Goal: Task Accomplishment & Management: Manage account settings

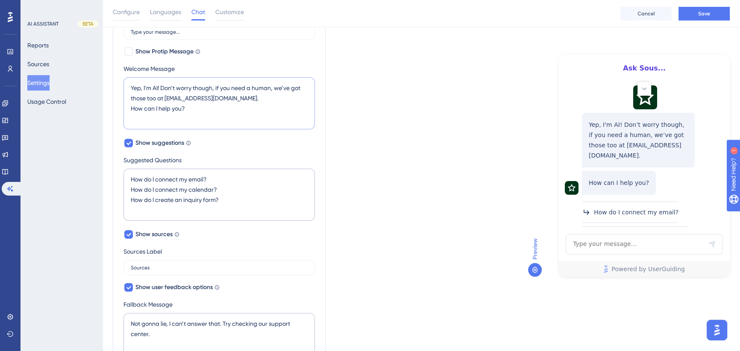
drag, startPoint x: 158, startPoint y: 86, endPoint x: 155, endPoint y: 92, distance: 6.5
click at [155, 92] on textarea "Yep, I'm AI! Don’t worry though, if you need a human, we’ve got those too at [E…" at bounding box center [218, 103] width 191 height 52
click at [149, 92] on textarea "Yep, I'm AI! Don’t worry though, if you need a human, we’ve got those too at [E…" at bounding box center [218, 103] width 191 height 52
click at [159, 88] on textarea "Yep, I'm AI! Don’t worry though, if you need a human, we’ve got those too at [E…" at bounding box center [218, 103] width 191 height 52
click at [164, 97] on textarea "Yep, I'm AI... Don’t worry though, if you need a human, we’ve got those too at …" at bounding box center [218, 103] width 191 height 52
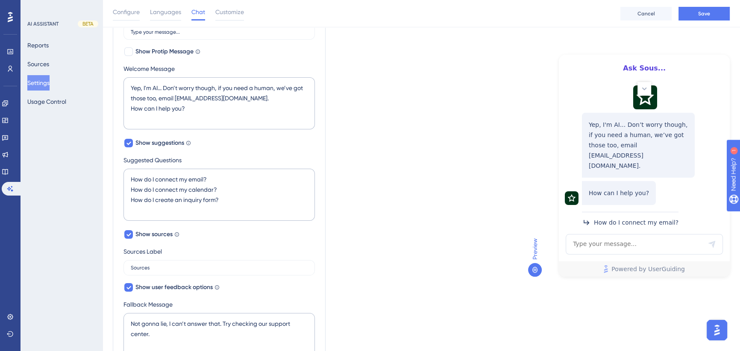
click at [383, 98] on div "Which language version do you want to edit? English Chat Widget AI Assistant Na…" at bounding box center [421, 244] width 617 height 688
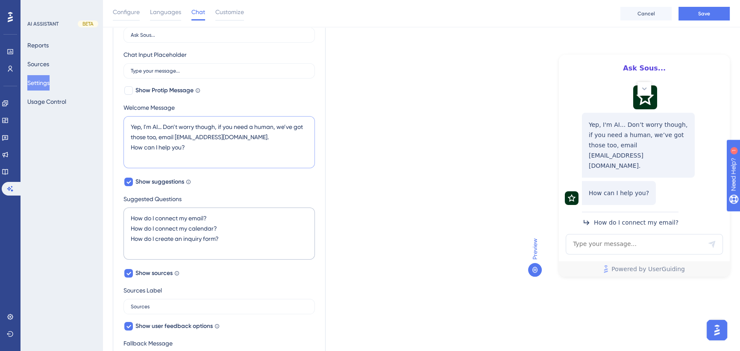
drag, startPoint x: 186, startPoint y: 146, endPoint x: 124, endPoint y: 147, distance: 61.5
click at [124, 147] on textarea "Yep, I'm AI... Don’t worry though, if you need a human, we’ve got those too, em…" at bounding box center [218, 142] width 191 height 52
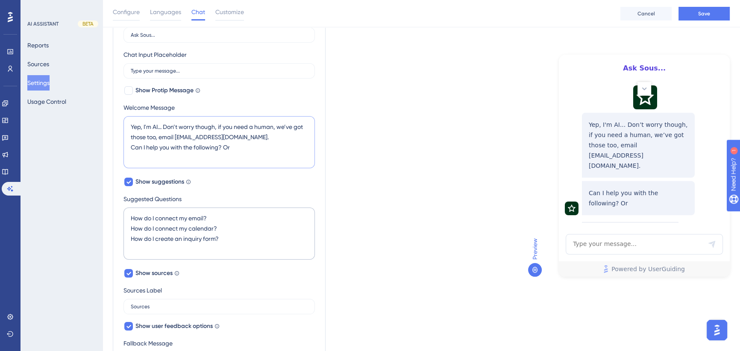
drag, startPoint x: 245, startPoint y: 146, endPoint x: 132, endPoint y: 148, distance: 112.7
click at [131, 148] on textarea "Yep, I'm AI... Don’t worry though, if you need a human, we’ve got those too, em…" at bounding box center [218, 142] width 191 height 52
type textarea "Yep, I'm AI... Don’t worry though, if you need a human, we’ve got those too, em…"
click at [401, 139] on div "Which language version do you want to edit? English Chat Widget AI Assistant Na…" at bounding box center [421, 283] width 617 height 688
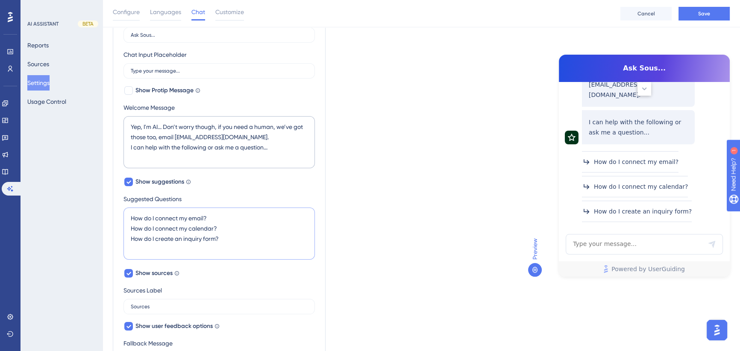
scroll to position [81, 0]
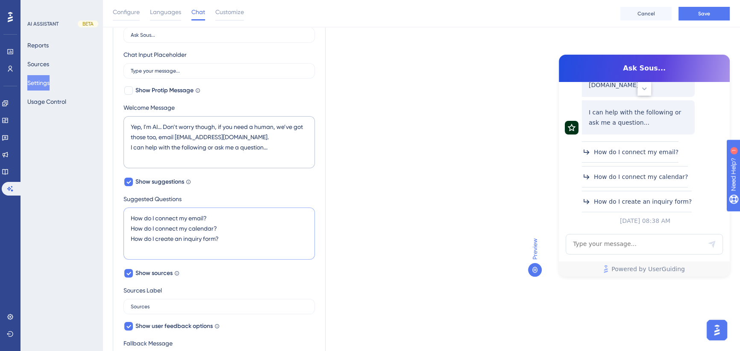
drag, startPoint x: 208, startPoint y: 217, endPoint x: 130, endPoint y: 217, distance: 78.1
click at [130, 217] on textarea "How do I connect my email? How do I connect my calendar? How do I create an inq…" at bounding box center [218, 234] width 191 height 52
drag, startPoint x: 216, startPoint y: 227, endPoint x: 114, endPoint y: 228, distance: 102.9
click at [114, 228] on div "AI Assistant Name Ask Sous... Chat Input Placeholder Type your message... Show …" at bounding box center [219, 299] width 213 height 592
drag, startPoint x: 220, startPoint y: 239, endPoint x: 123, endPoint y: 240, distance: 97.4
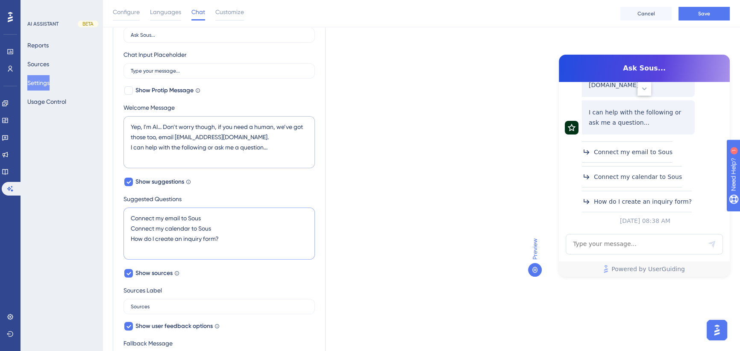
click at [123, 240] on div "AI Assistant Name Ask Sous... Chat Input Placeholder Type your message... Show …" at bounding box center [219, 299] width 213 height 592
drag, startPoint x: 191, startPoint y: 238, endPoint x: 127, endPoint y: 240, distance: 63.7
click at [127, 240] on textarea "Connect my email to Sous Connect my calendar to Sous Create an inquiry form" at bounding box center [218, 234] width 191 height 52
click at [192, 235] on textarea "Connect my email to Sous Connect my calendar to Sous Create an inquiry form" at bounding box center [218, 234] width 191 height 52
click at [156, 239] on textarea "Connect my email to Sous Connect my calendar to Sous Create an inquiry form" at bounding box center [218, 234] width 191 height 52
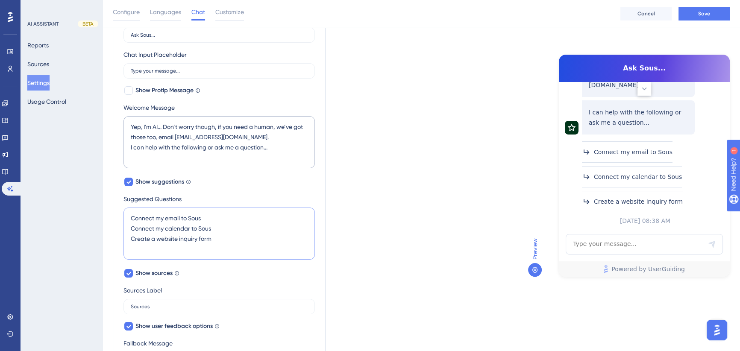
type textarea "Connect my email to Sous Connect my calendar to Sous Create a website inquiry f…"
click at [421, 236] on div "Which language version do you want to edit? English Chat Widget AI Assistant Na…" at bounding box center [421, 283] width 617 height 688
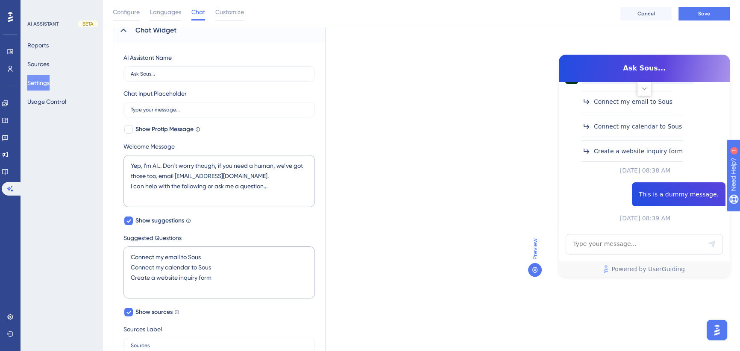
scroll to position [77, 0]
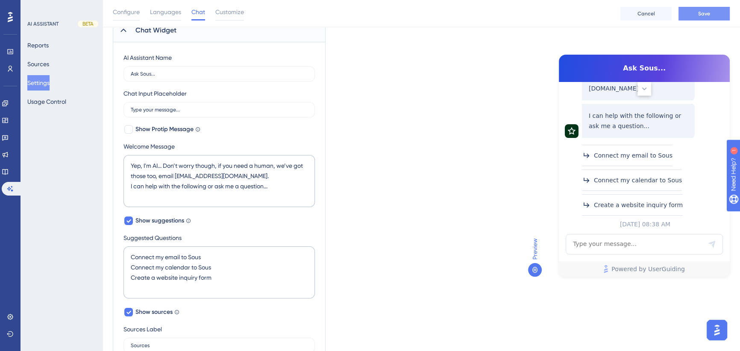
click at [699, 14] on span "Save" at bounding box center [704, 13] width 12 height 7
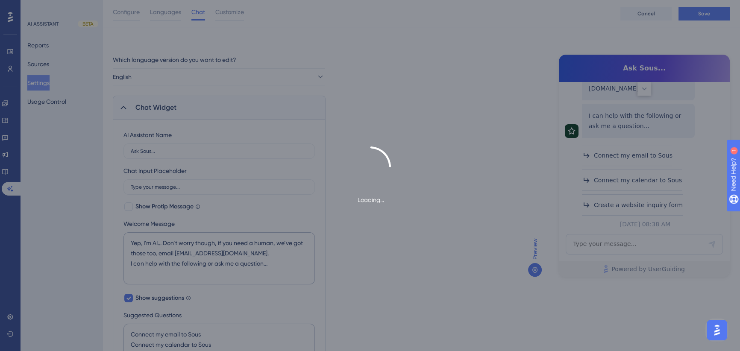
scroll to position [0, 0]
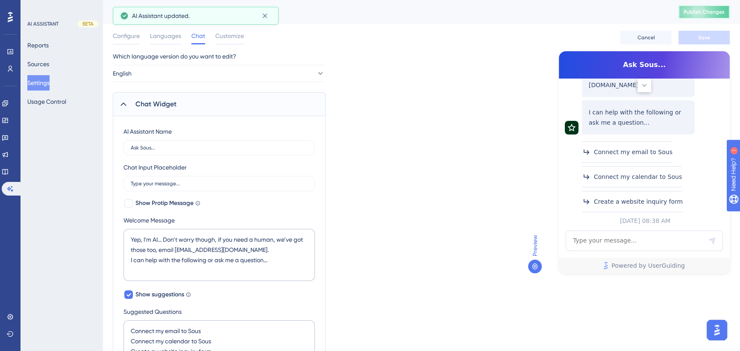
click at [703, 12] on span "Publish Changes" at bounding box center [703, 12] width 41 height 7
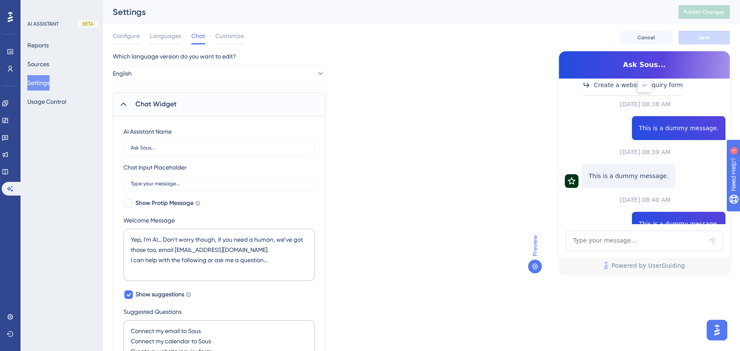
scroll to position [77, 0]
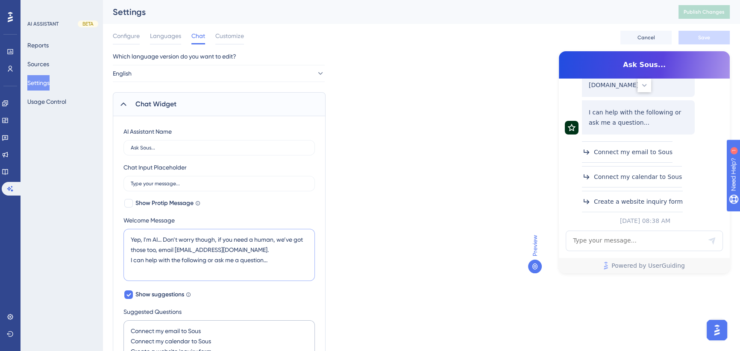
click at [264, 261] on textarea "Yep, I'm AI... Don’t worry though, if you need a human, we’ve got those too, em…" at bounding box center [218, 255] width 191 height 52
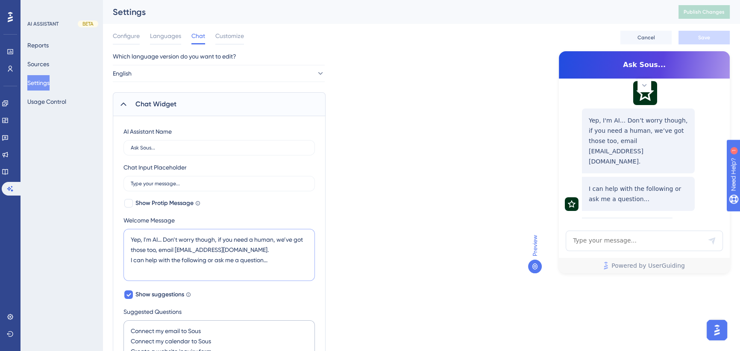
scroll to position [0, 0]
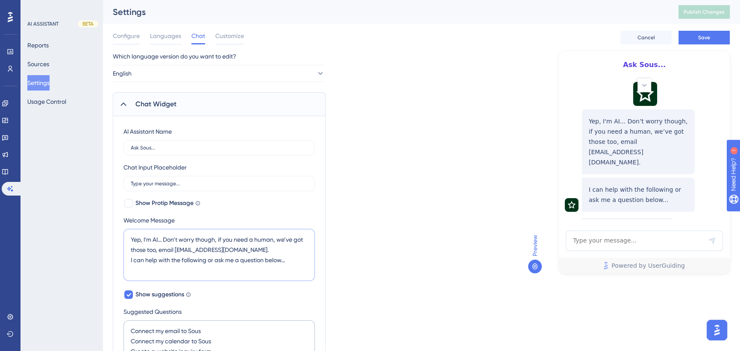
type textarea "Yep, I'm AI... Don’t worry though, if you need a human, we’ve got those too, em…"
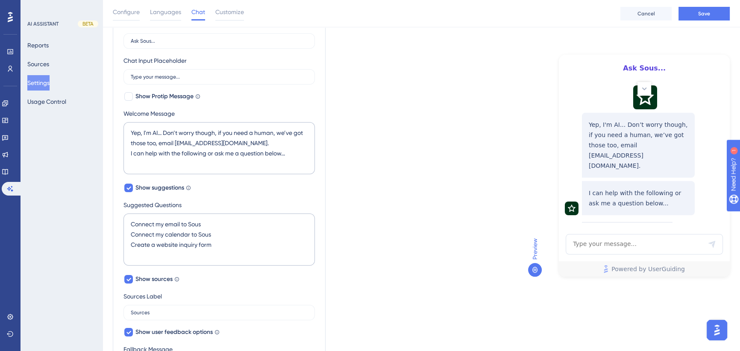
scroll to position [116, 0]
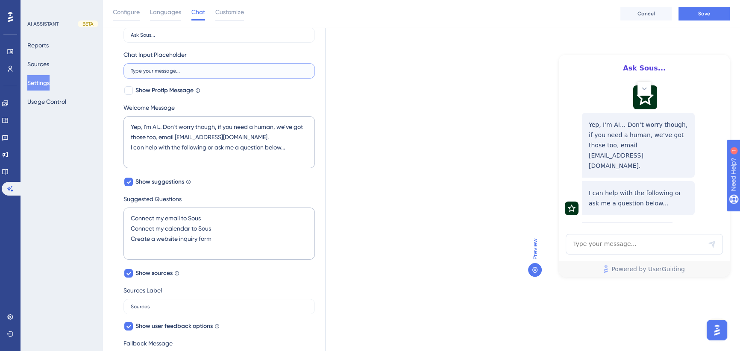
drag, startPoint x: 175, startPoint y: 70, endPoint x: 127, endPoint y: 76, distance: 47.7
click at [127, 76] on label "Type your message..." at bounding box center [218, 70] width 191 height 15
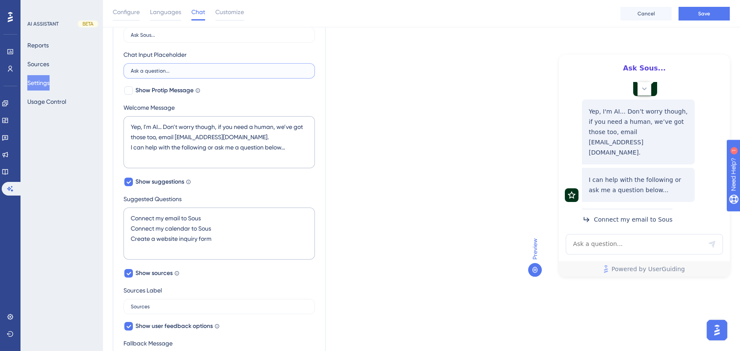
scroll to position [0, 0]
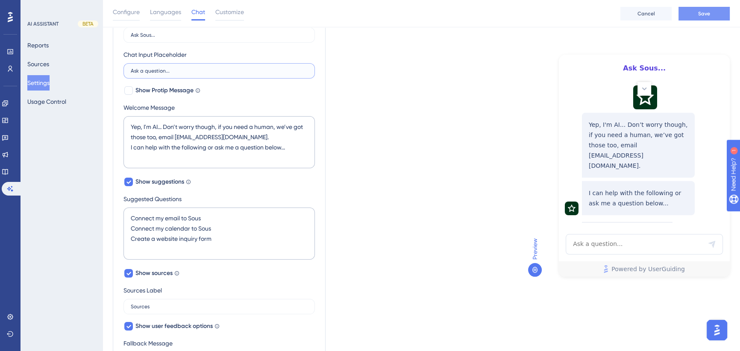
type input "Ask a question..."
click at [704, 11] on span "Save" at bounding box center [704, 13] width 12 height 7
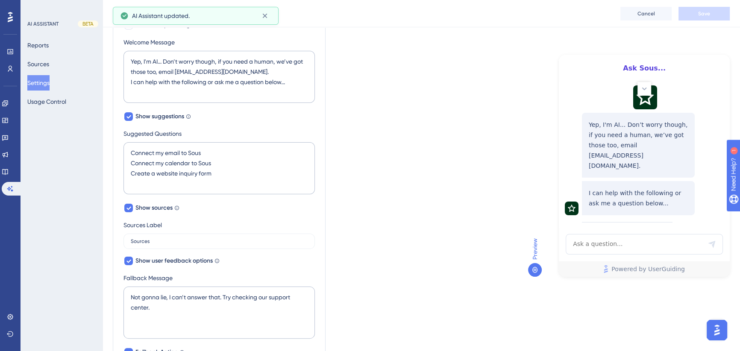
scroll to position [155, 0]
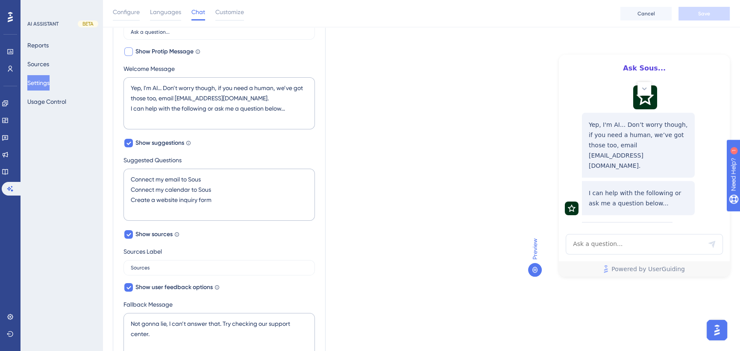
click at [128, 52] on div at bounding box center [128, 51] width 9 height 9
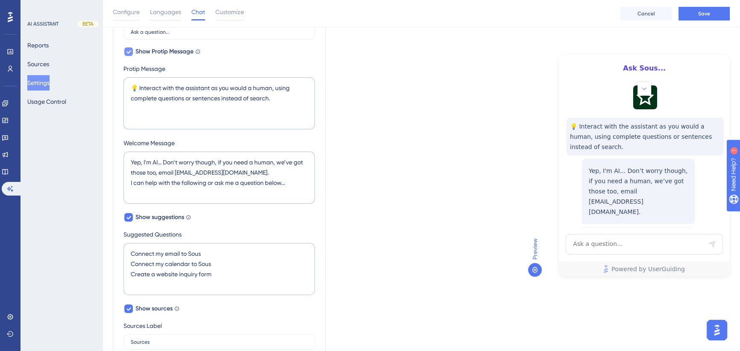
click at [132, 52] on div at bounding box center [128, 51] width 9 height 9
checkbox input "false"
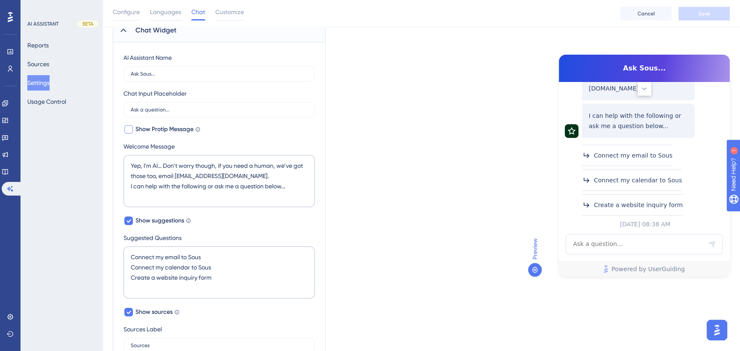
scroll to position [6, 0]
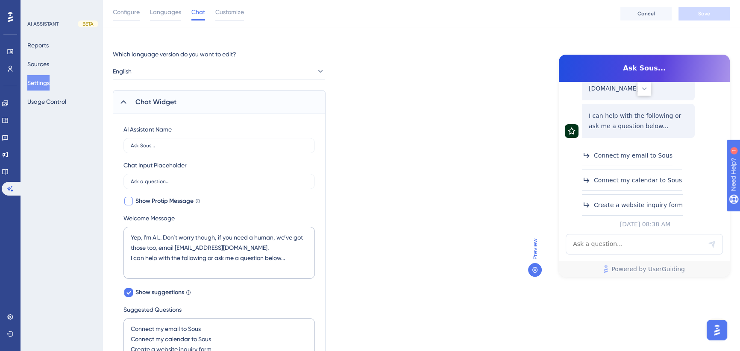
click at [239, 9] on span "Customize" at bounding box center [229, 12] width 29 height 10
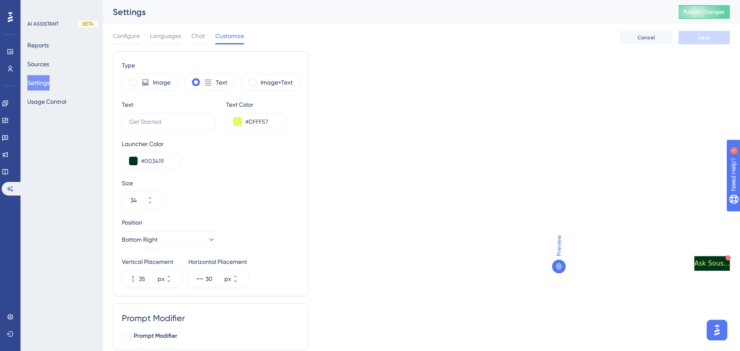
click at [233, 13] on div "Settings" at bounding box center [385, 12] width 544 height 12
click at [129, 35] on span "Configure" at bounding box center [126, 36] width 27 height 10
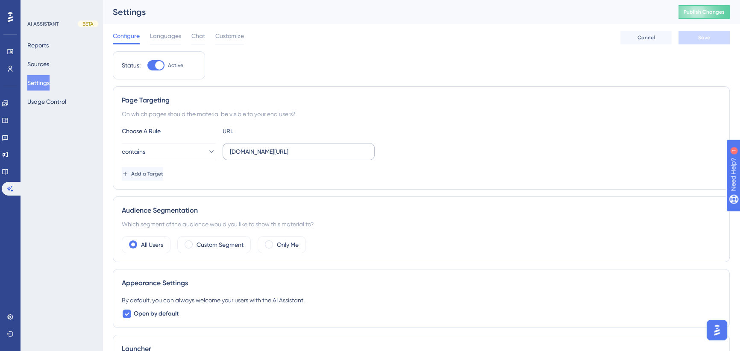
scroll to position [116, 0]
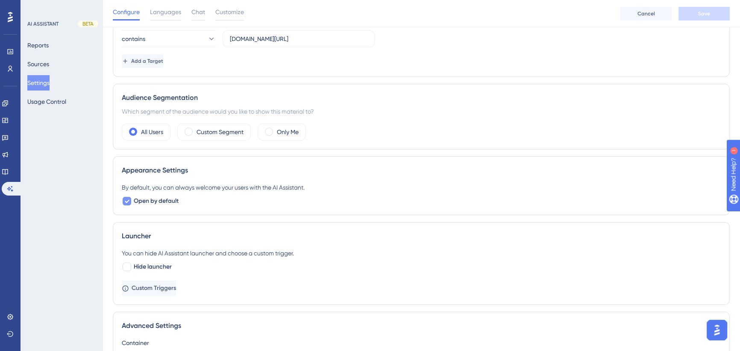
click at [124, 202] on icon at bounding box center [126, 201] width 5 height 7
checkbox input "false"
click at [702, 15] on span "Save" at bounding box center [704, 13] width 12 height 7
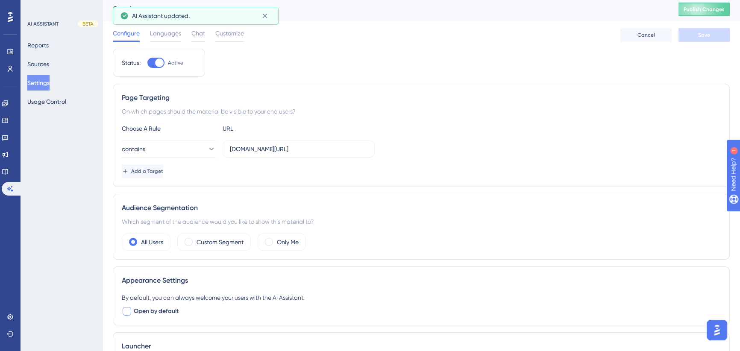
scroll to position [0, 0]
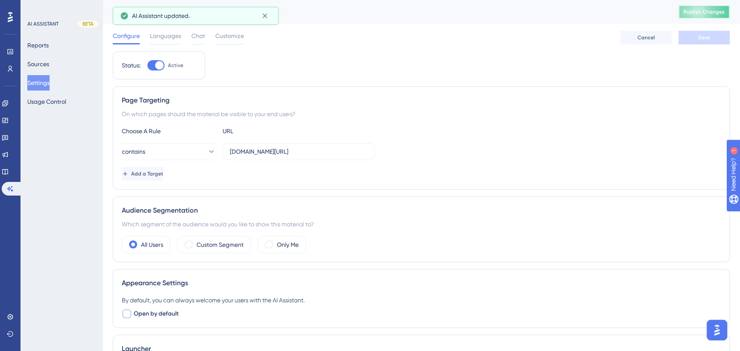
click at [711, 12] on span "Publish Changes" at bounding box center [703, 12] width 41 height 7
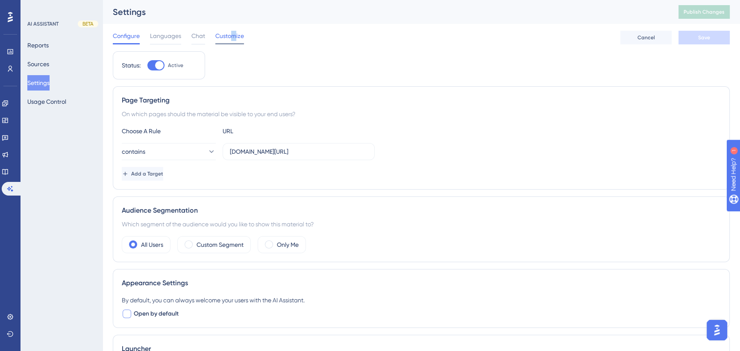
click at [234, 36] on span "Customize" at bounding box center [229, 36] width 29 height 10
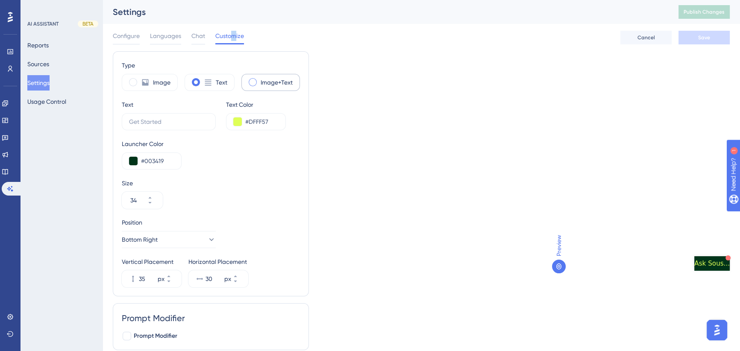
click at [274, 81] on label "Image+Text" at bounding box center [276, 82] width 32 height 10
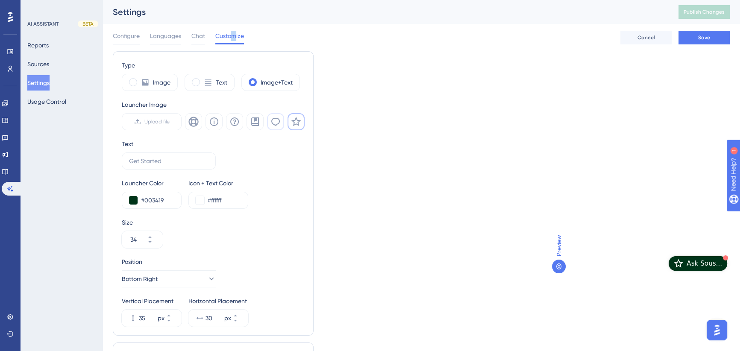
click at [273, 123] on icon at bounding box center [275, 122] width 10 height 10
click at [206, 82] on icon at bounding box center [208, 82] width 9 height 9
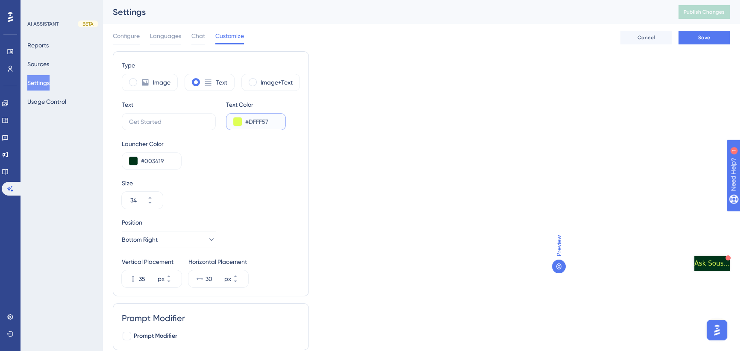
click at [262, 120] on input "#DFFF57" at bounding box center [261, 122] width 33 height 10
click at [281, 81] on label "Image+Text" at bounding box center [276, 82] width 32 height 10
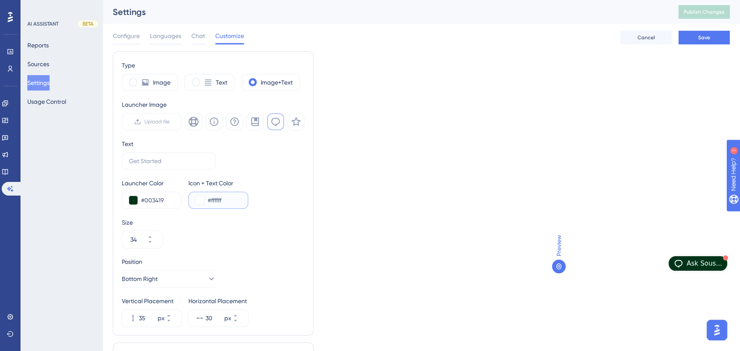
click at [216, 201] on input "#ffffff" at bounding box center [224, 200] width 33 height 10
paste input "DFFF57"
type input "#DFFF57"
click at [705, 37] on span "Save" at bounding box center [704, 37] width 12 height 7
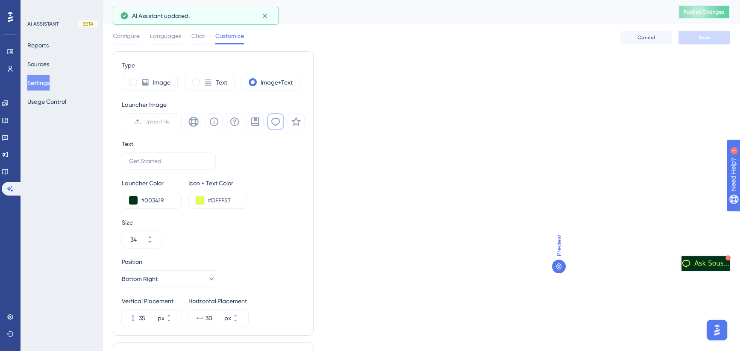
click at [703, 15] on span "Publish Changes" at bounding box center [703, 12] width 41 height 7
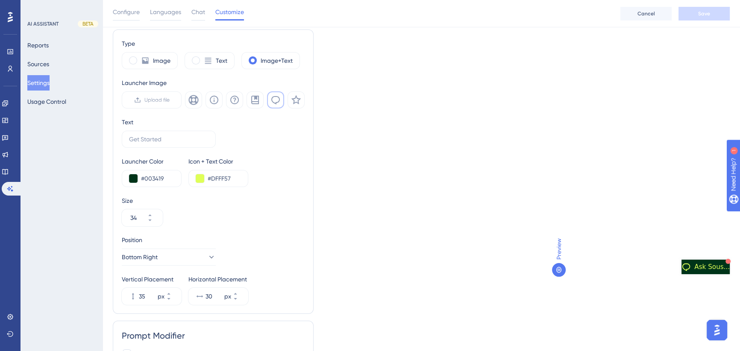
scroll to position [73, 0]
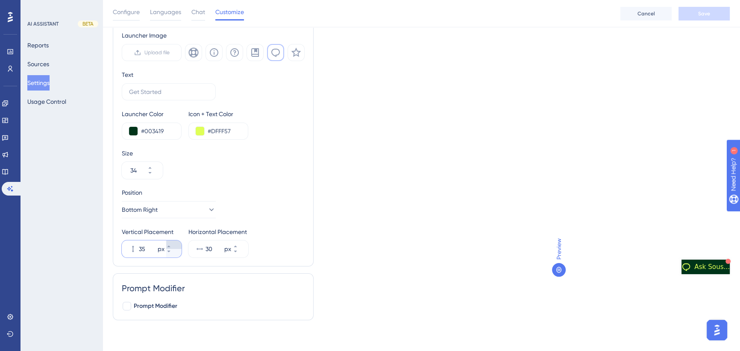
click at [171, 246] on icon at bounding box center [168, 246] width 5 height 5
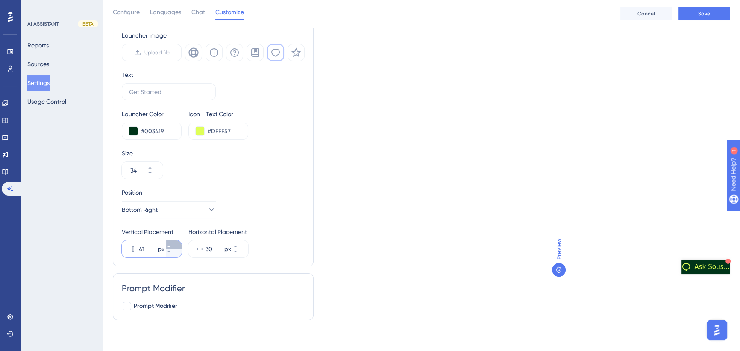
click at [171, 246] on icon at bounding box center [168, 246] width 5 height 5
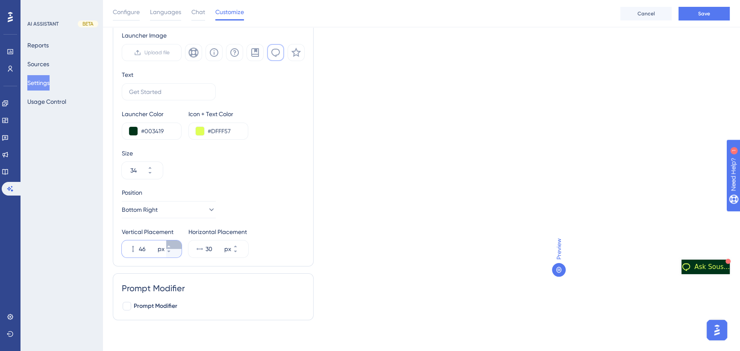
click at [171, 246] on icon at bounding box center [168, 246] width 5 height 5
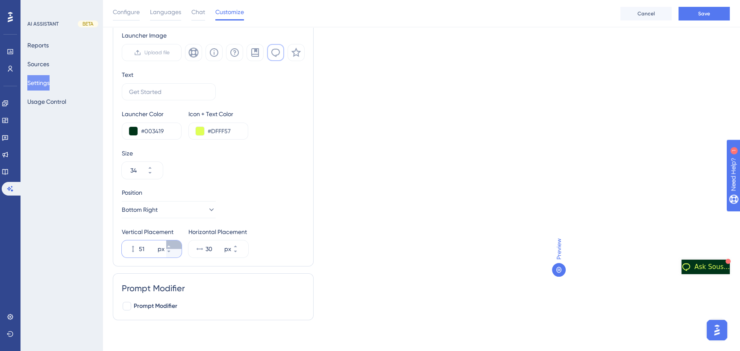
click at [171, 246] on icon at bounding box center [168, 246] width 5 height 5
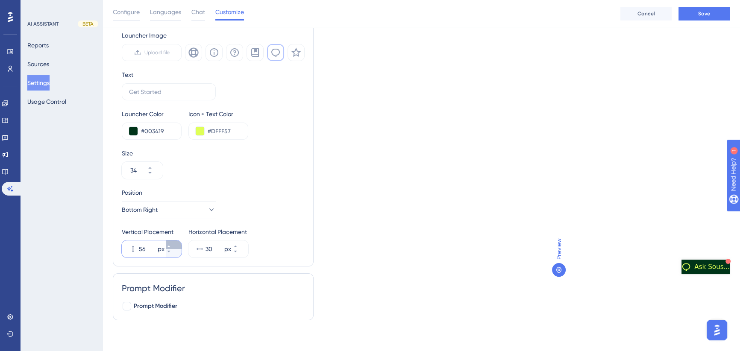
click at [171, 246] on icon at bounding box center [168, 246] width 5 height 5
click at [703, 20] on button "Save" at bounding box center [703, 14] width 51 height 14
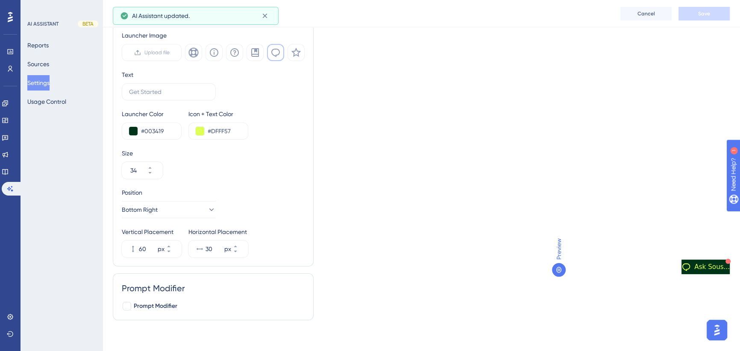
scroll to position [0, 0]
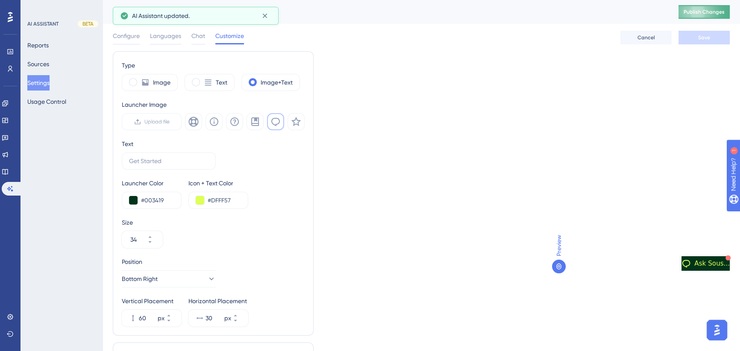
click at [711, 11] on span "Publish Changes" at bounding box center [703, 12] width 41 height 7
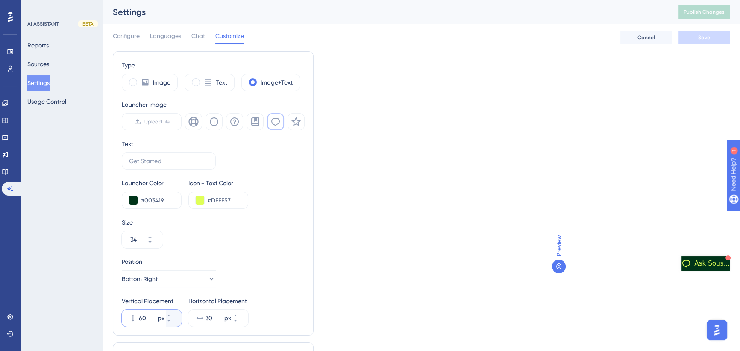
click at [145, 316] on input "60" at bounding box center [147, 318] width 17 height 10
click at [143, 316] on input "60" at bounding box center [147, 318] width 17 height 10
type input "10"
click at [378, 237] on div "Type Image Text Image+Text Launcher Image Upload file Text Launcher Color #0034…" at bounding box center [421, 223] width 617 height 345
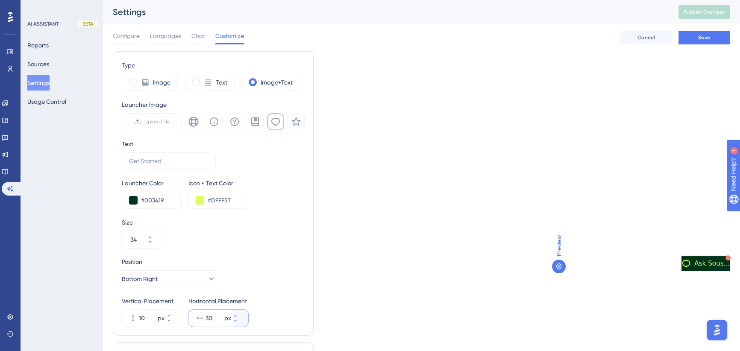
click at [208, 319] on input "30" at bounding box center [213, 318] width 17 height 10
click at [210, 316] on input "30" at bounding box center [213, 318] width 17 height 10
type input "10"
click at [717, 37] on button "Save" at bounding box center [703, 38] width 51 height 14
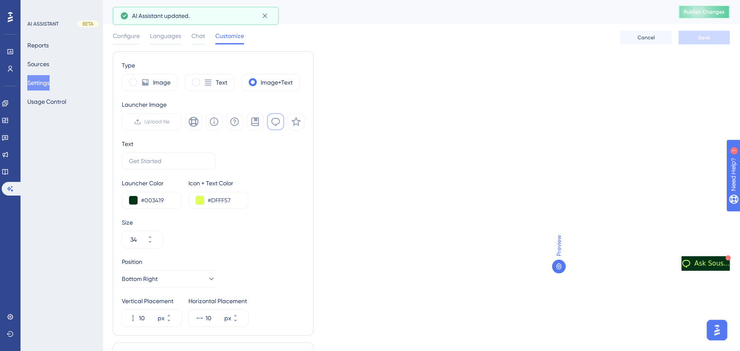
click at [714, 9] on span "Publish Changes" at bounding box center [703, 12] width 41 height 7
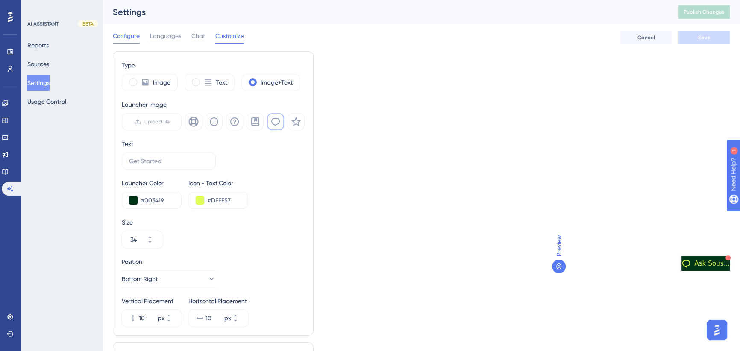
click at [129, 34] on span "Configure" at bounding box center [126, 36] width 27 height 10
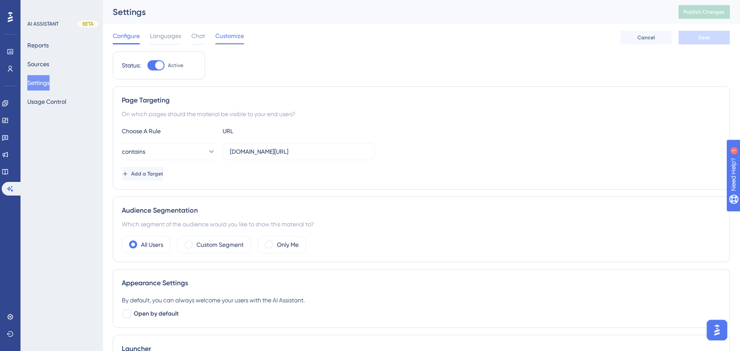
click at [231, 35] on span "Customize" at bounding box center [229, 36] width 29 height 10
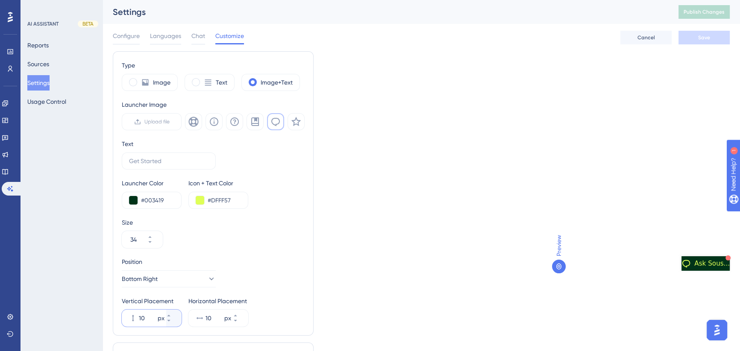
click at [145, 316] on input "10" at bounding box center [147, 318] width 17 height 10
drag, startPoint x: 146, startPoint y: 317, endPoint x: 136, endPoint y: 317, distance: 9.8
click at [136, 317] on div "10 px" at bounding box center [144, 318] width 44 height 17
click at [139, 317] on input "10" at bounding box center [147, 318] width 17 height 10
type input "5"
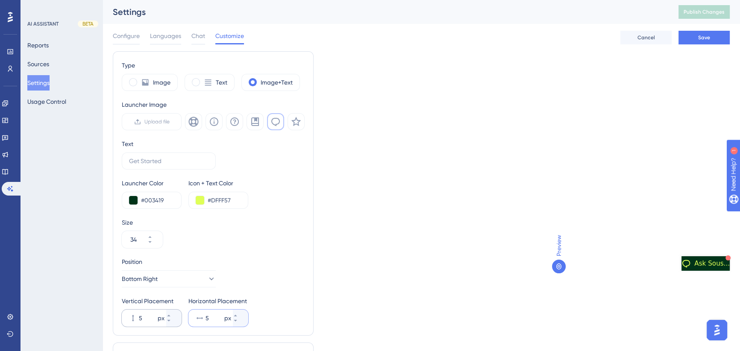
type input "5"
click at [711, 36] on button "Save" at bounding box center [703, 38] width 51 height 14
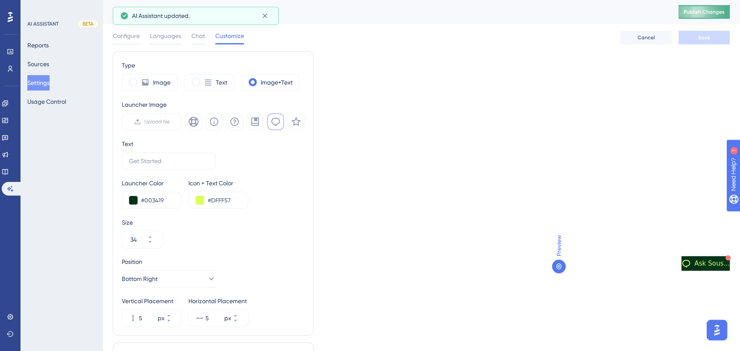
click at [708, 9] on span "Publish Changes" at bounding box center [703, 12] width 41 height 7
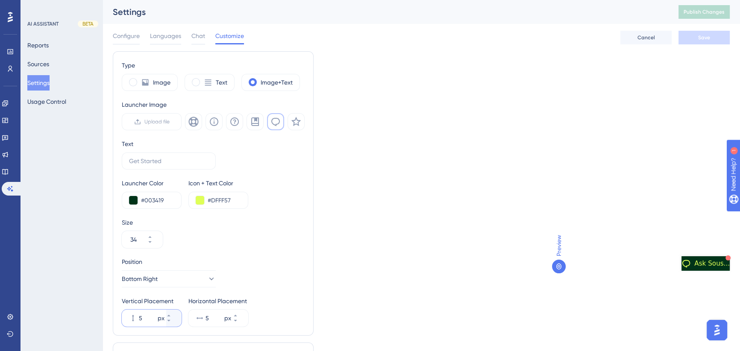
click at [141, 317] on input "5" at bounding box center [147, 318] width 17 height 10
drag, startPoint x: 146, startPoint y: 317, endPoint x: 132, endPoint y: 319, distance: 14.2
click at [132, 319] on div "5 px" at bounding box center [144, 318] width 44 height 17
type input "65"
click at [347, 301] on div "Type Image Text Image+Text Launcher Image Upload file Text Launcher Color #0034…" at bounding box center [421, 223] width 617 height 345
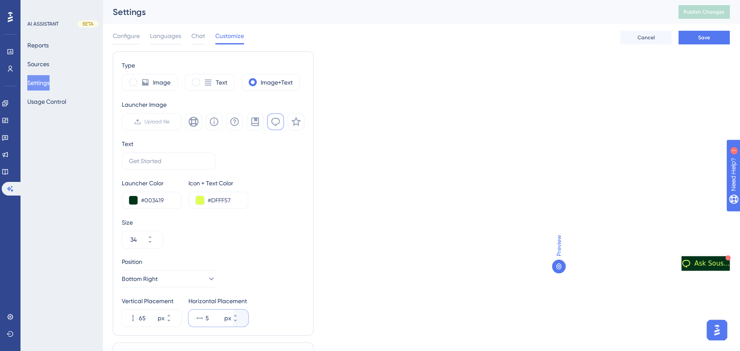
drag, startPoint x: 212, startPoint y: 316, endPoint x: 200, endPoint y: 320, distance: 12.7
click at [196, 318] on div "5 px" at bounding box center [210, 318] width 44 height 17
type input "15"
click at [387, 287] on div "Type Image Text Image+Text Launcher Image Upload file Text Launcher Color #0034…" at bounding box center [421, 223] width 617 height 345
click at [706, 42] on button "Save" at bounding box center [703, 38] width 51 height 14
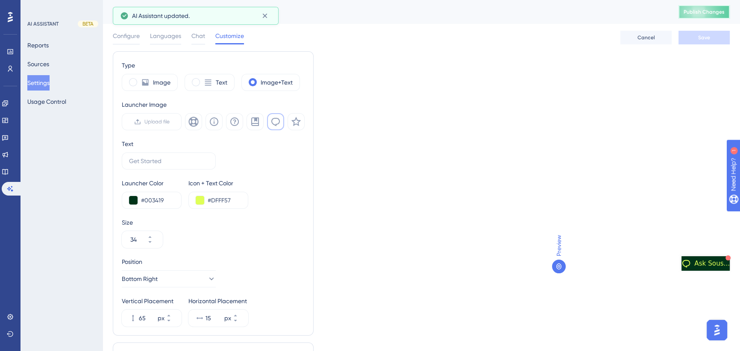
click at [703, 9] on span "Publish Changes" at bounding box center [703, 12] width 41 height 7
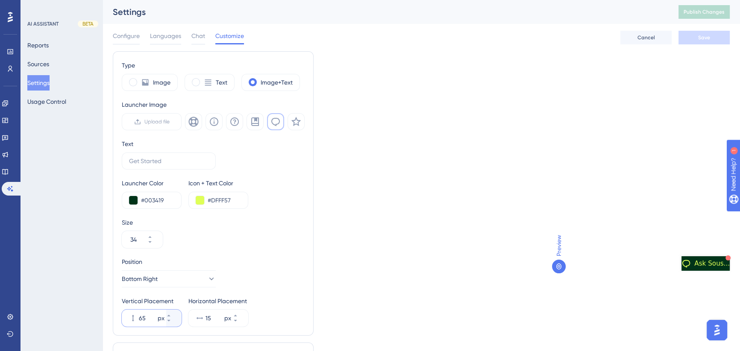
click at [144, 316] on input "65" at bounding box center [147, 318] width 17 height 10
click at [413, 286] on div "Type Image Text Image+Text Launcher Image Upload file Text Launcher Color #0034…" at bounding box center [421, 223] width 617 height 345
click at [173, 278] on button "Bottom Right" at bounding box center [169, 278] width 94 height 17
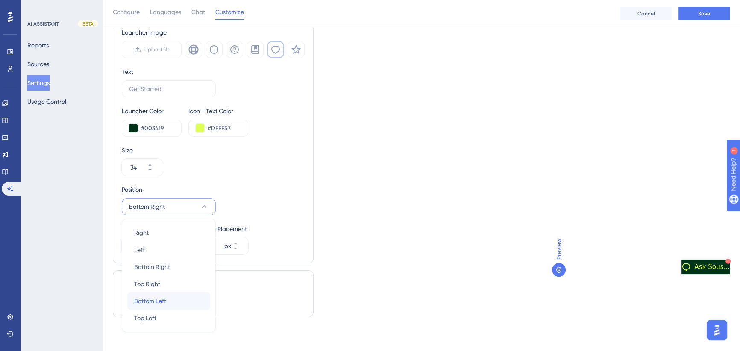
click at [155, 301] on span "Bottom Left" at bounding box center [150, 301] width 32 height 10
click at [140, 245] on input "60" at bounding box center [147, 246] width 17 height 10
click at [146, 246] on input "60" at bounding box center [147, 246] width 17 height 10
click at [139, 246] on input "60" at bounding box center [147, 246] width 17 height 10
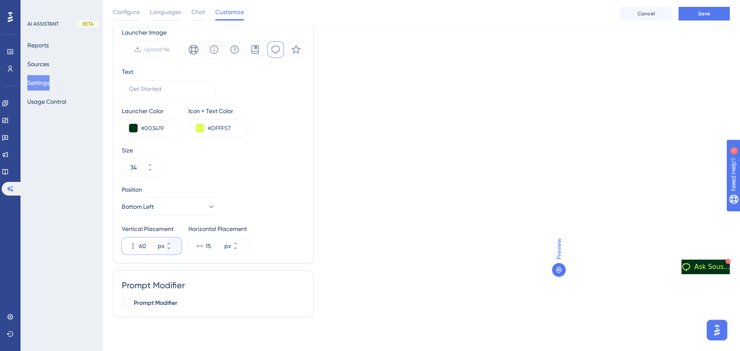
click at [139, 246] on input "60" at bounding box center [147, 246] width 17 height 10
type input "6"
click at [349, 222] on div "Type Image Text Image+Text Launcher Image Upload file Text Launcher Color #0034…" at bounding box center [421, 151] width 617 height 345
click at [208, 246] on input "15" at bounding box center [213, 246] width 17 height 10
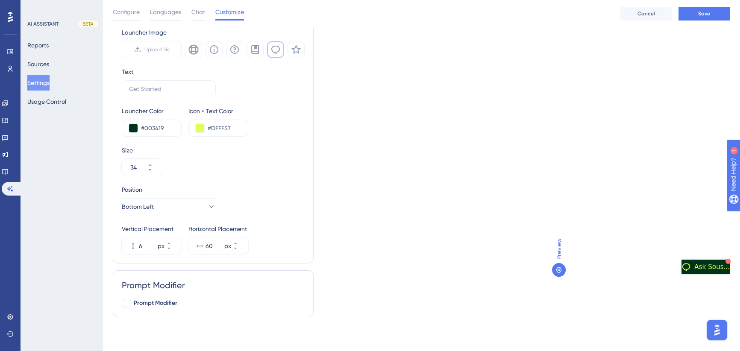
click at [350, 220] on div "Type Image Text Image+Text Launcher Image Upload file Text Launcher Color #0034…" at bounding box center [421, 151] width 617 height 345
click at [706, 12] on span "Save" at bounding box center [704, 13] width 12 height 7
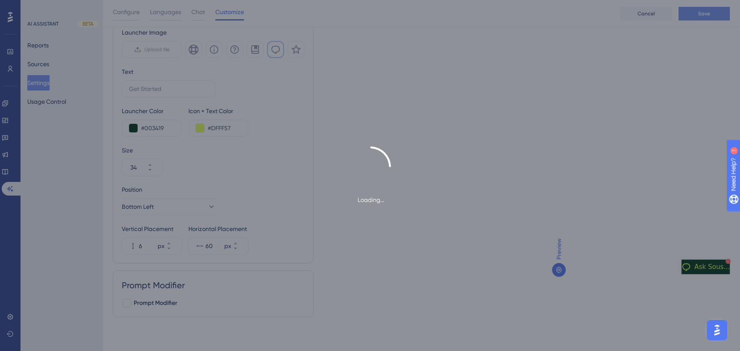
scroll to position [0, 0]
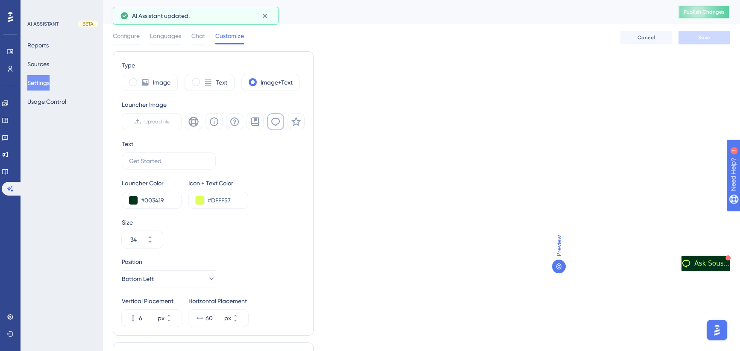
click at [707, 9] on span "Publish Changes" at bounding box center [703, 12] width 41 height 7
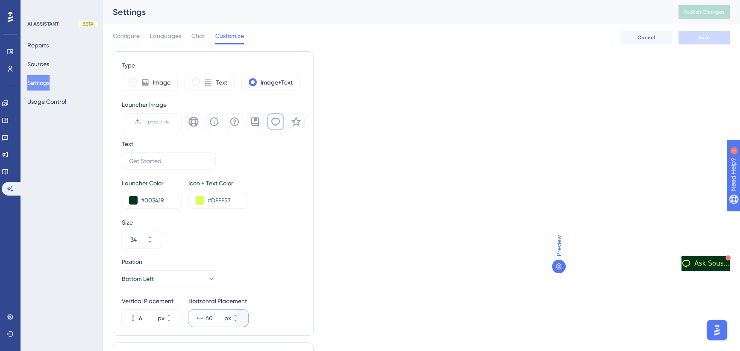
click at [215, 316] on input "60" at bounding box center [213, 318] width 17 height 10
drag, startPoint x: 215, startPoint y: 317, endPoint x: 196, endPoint y: 317, distance: 19.6
click at [196, 317] on div "60 px" at bounding box center [210, 318] width 44 height 17
type input "100"
click at [712, 35] on button "Save" at bounding box center [703, 38] width 51 height 14
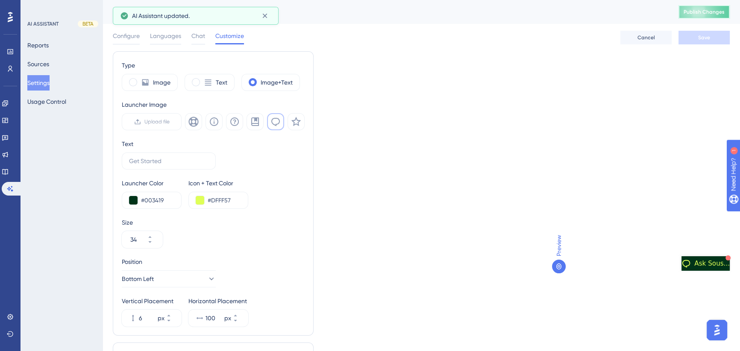
click at [708, 9] on span "Publish Changes" at bounding box center [703, 12] width 41 height 7
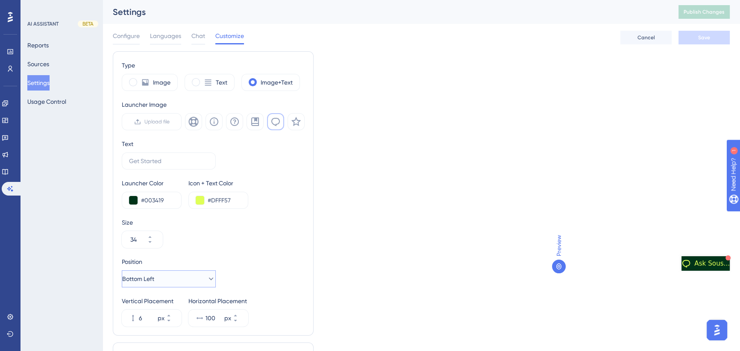
click at [182, 279] on button "Bottom Left" at bounding box center [169, 278] width 94 height 17
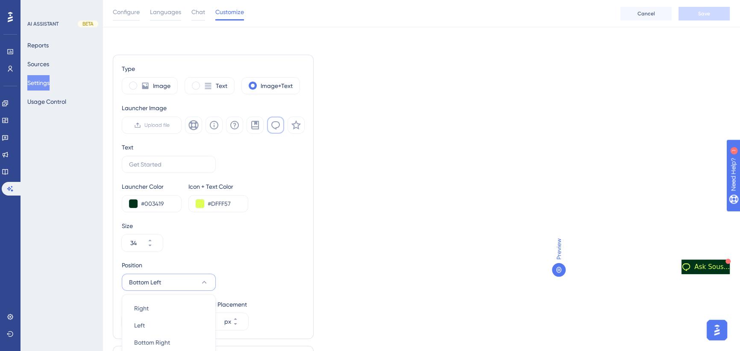
scroll to position [76, 0]
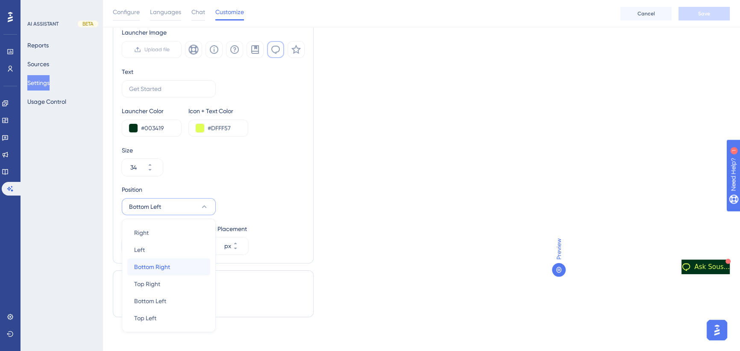
click at [167, 266] on span "Bottom Right" at bounding box center [152, 267] width 36 height 10
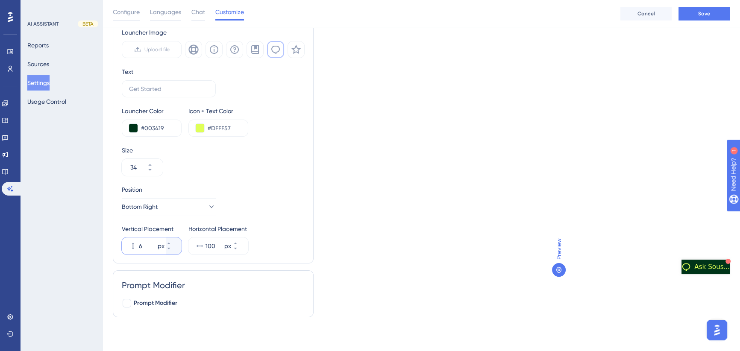
click at [145, 245] on input "6" at bounding box center [147, 246] width 17 height 10
type input "60"
click at [209, 245] on input "100" at bounding box center [213, 246] width 17 height 10
type input "15"
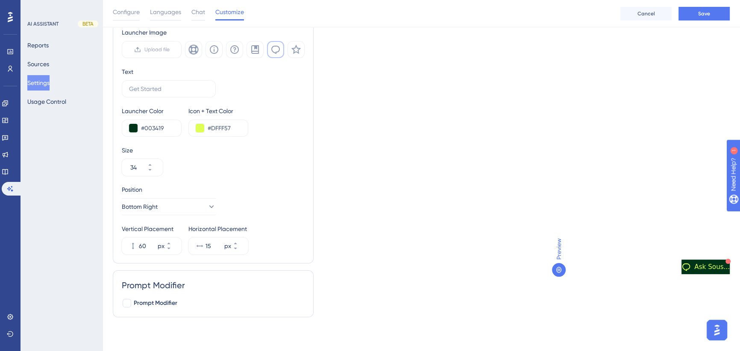
click at [393, 236] on div "Type Image Text Image+Text Launcher Image Upload file Text Launcher Color #0034…" at bounding box center [421, 151] width 617 height 345
click at [701, 18] on button "Save" at bounding box center [703, 14] width 51 height 14
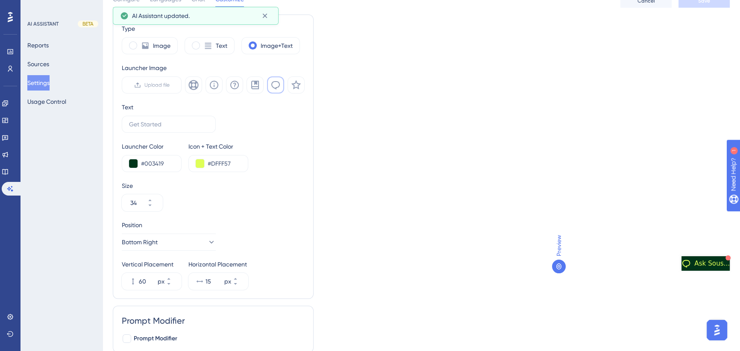
scroll to position [0, 0]
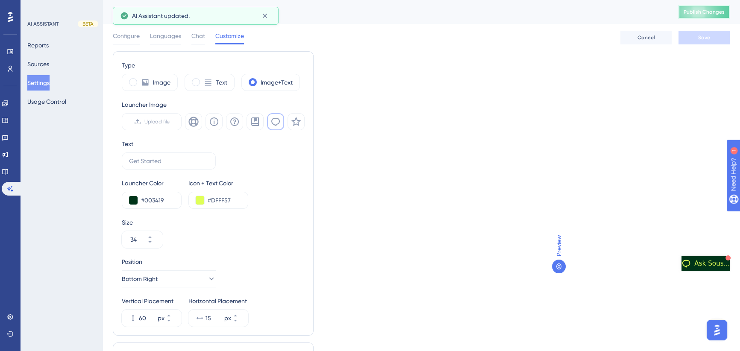
click at [706, 12] on span "Publish Changes" at bounding box center [703, 12] width 41 height 7
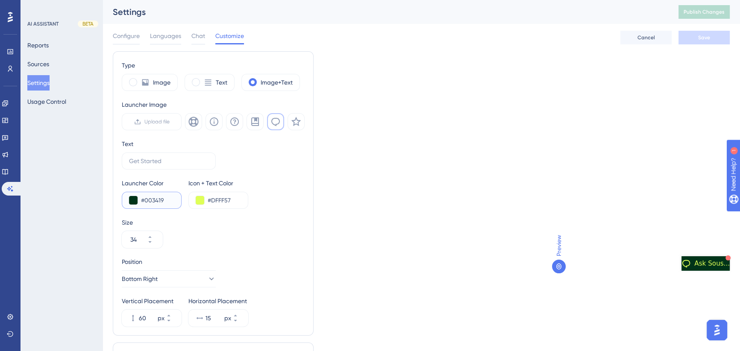
click at [154, 200] on input "#003419" at bounding box center [157, 200] width 33 height 10
click at [134, 201] on button at bounding box center [133, 200] width 9 height 9
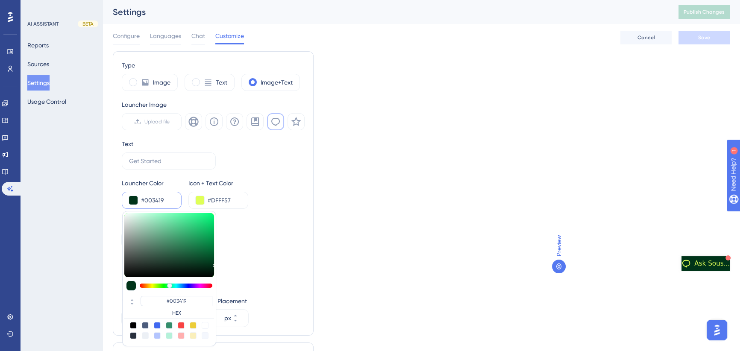
type input "#f6f7f7"
type input "#F6F7F7"
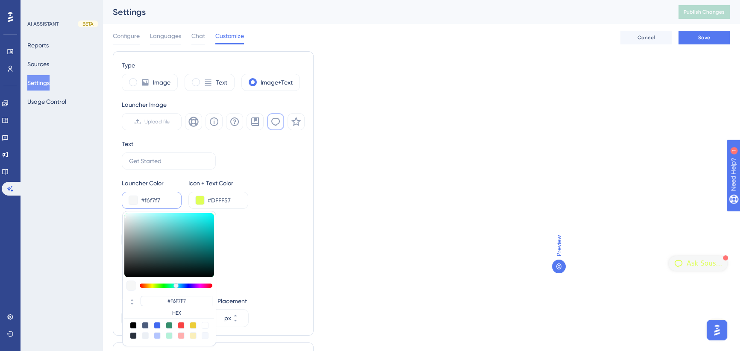
type input "#f9f9f9"
type input "#F9F9F9"
type input "#fcfcfc"
type input "#FCFCFC"
type input "#fbfbfb"
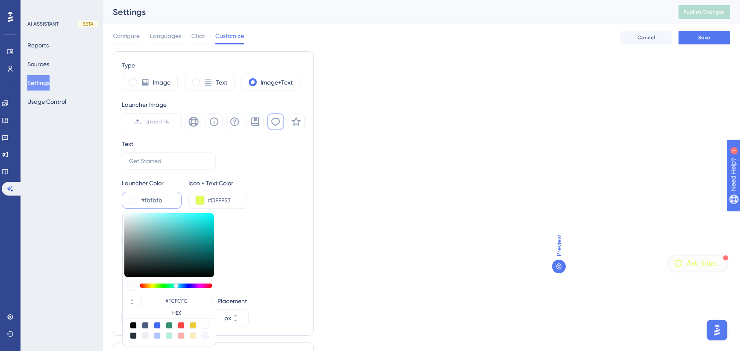
type input "#FBFBFB"
type input "#f7f7f7"
type input "#F7F7F7"
type input "#fbfbfb"
type input "#FBFBFB"
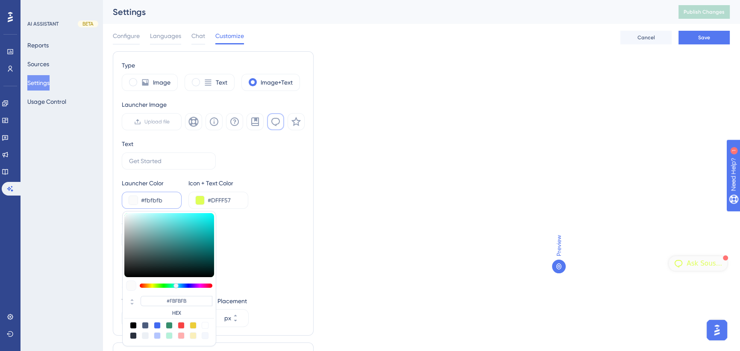
drag, startPoint x: 125, startPoint y: 215, endPoint x: 120, endPoint y: 214, distance: 4.4
click at [120, 214] on div "Type Image Text Image+Text Launcher Image Upload file Text Launcher Color #fbfb…" at bounding box center [213, 193] width 201 height 284
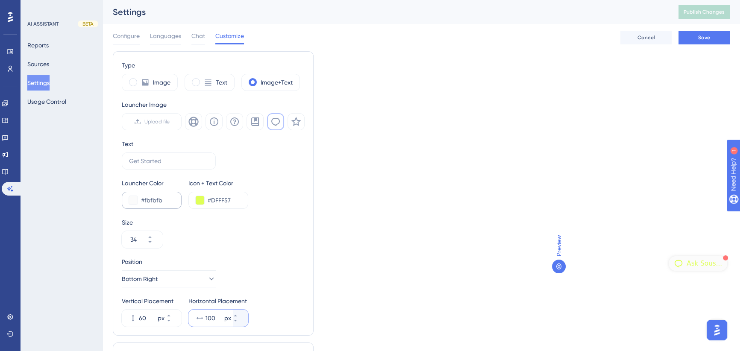
type input "100"
click at [156, 201] on input "#fbfbfb" at bounding box center [157, 200] width 33 height 10
type input "6"
type input "15"
type input "6"
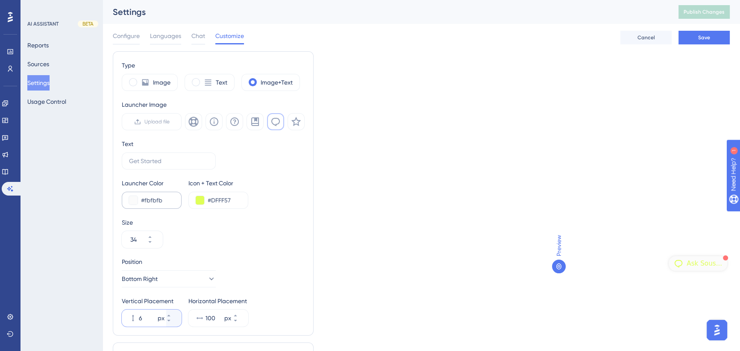
type input "100"
type input "60"
type input "15"
click at [287, 183] on div "Launcher Color #fbfbfb Icon + Text Color #DFFF57" at bounding box center [213, 193] width 183 height 31
click at [212, 81] on div "Text" at bounding box center [209, 82] width 50 height 17
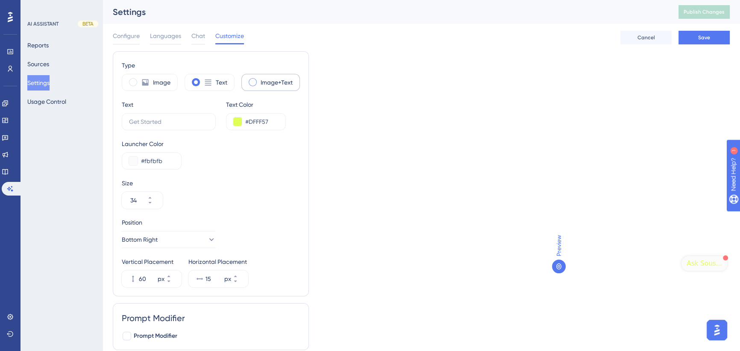
click at [255, 81] on span at bounding box center [252, 82] width 8 height 8
click at [259, 79] on input "radio" at bounding box center [259, 79] width 0 height 0
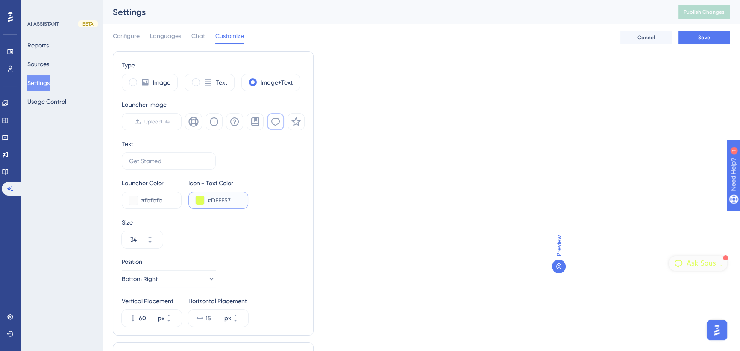
click at [222, 199] on input "#DFFF57" at bounding box center [224, 200] width 33 height 10
paste input "003"
click at [226, 200] on input "#003" at bounding box center [224, 200] width 33 height 10
type input "#003419"
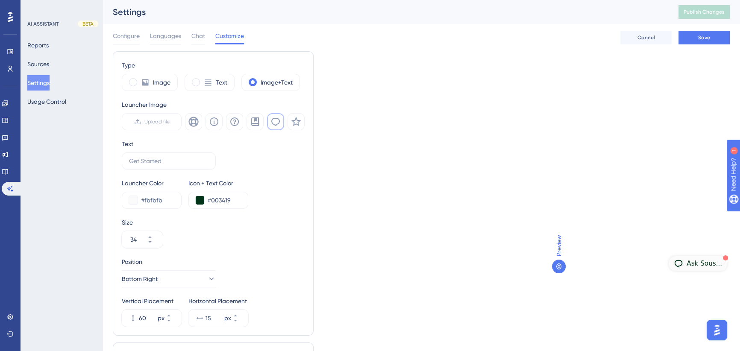
click at [358, 202] on div "Type Image Text Image+Text Launcher Image Upload file Text Launcher Color #fbfb…" at bounding box center [421, 223] width 617 height 345
click at [709, 38] on button "Save" at bounding box center [703, 38] width 51 height 14
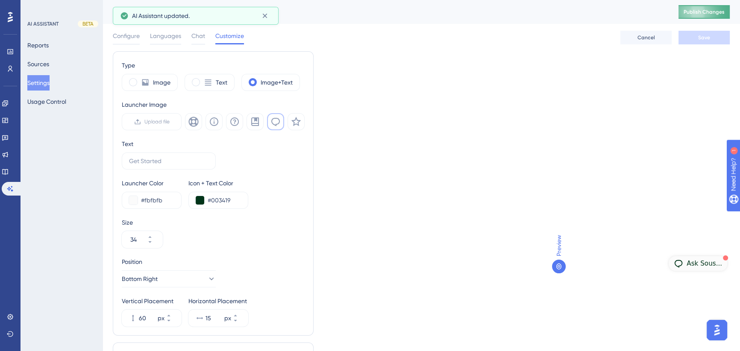
click at [704, 9] on span "Publish Changes" at bounding box center [703, 12] width 41 height 7
click at [152, 244] on icon at bounding box center [149, 242] width 5 height 5
type input "33"
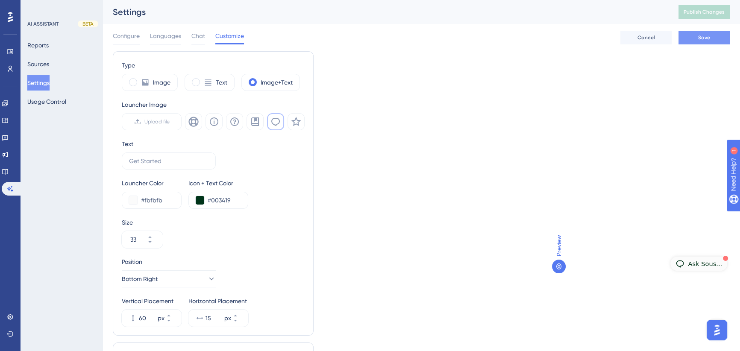
click at [713, 36] on button "Save" at bounding box center [703, 38] width 51 height 14
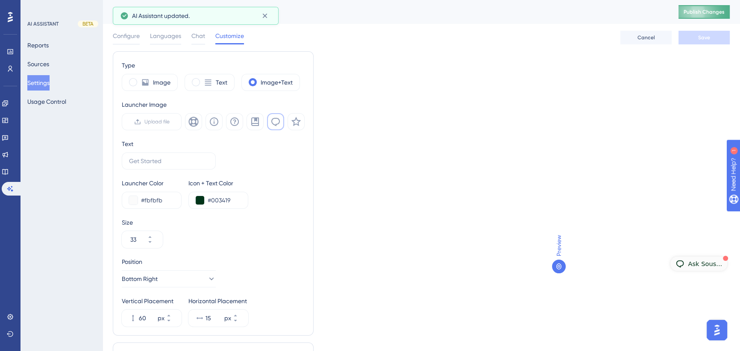
click at [712, 12] on span "Publish Changes" at bounding box center [703, 12] width 41 height 7
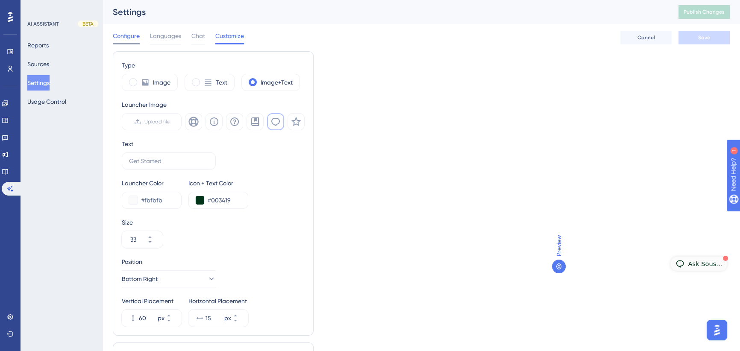
click at [128, 34] on span "Configure" at bounding box center [126, 36] width 27 height 10
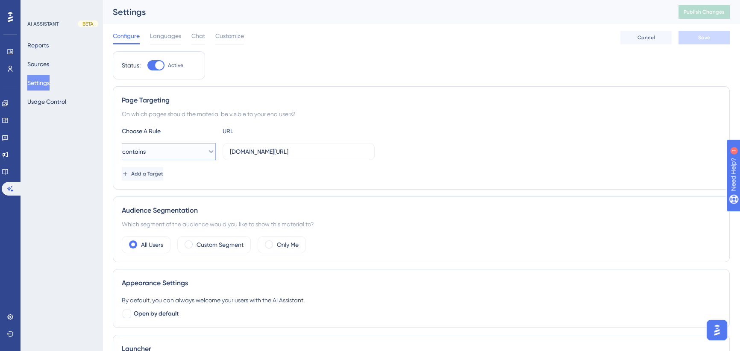
click at [158, 149] on button "contains" at bounding box center [169, 151] width 94 height 17
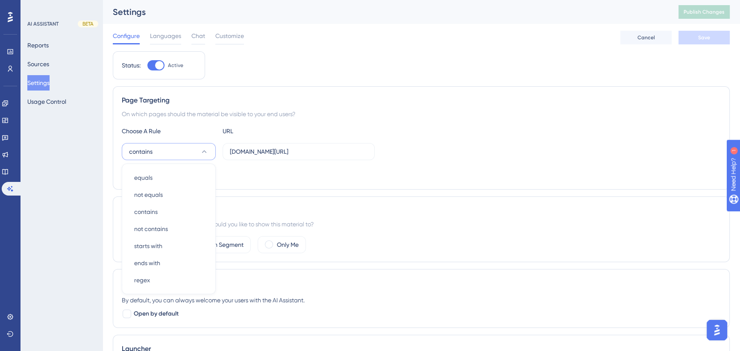
scroll to position [53, 0]
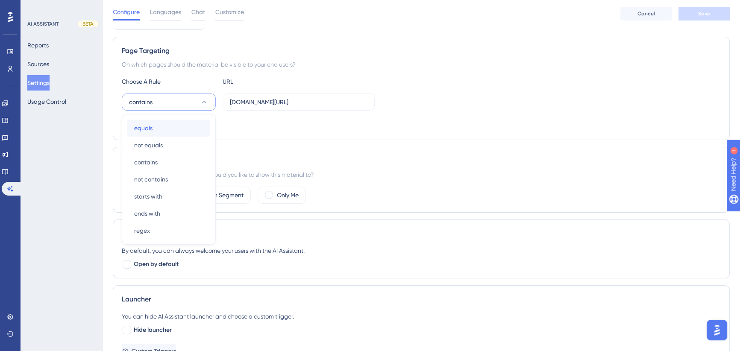
click at [160, 129] on div "equals equals" at bounding box center [168, 128] width 69 height 17
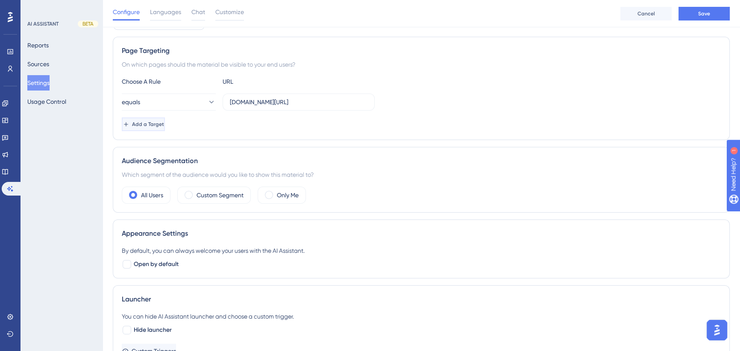
click at [164, 124] on span "Add a Target" at bounding box center [148, 124] width 32 height 7
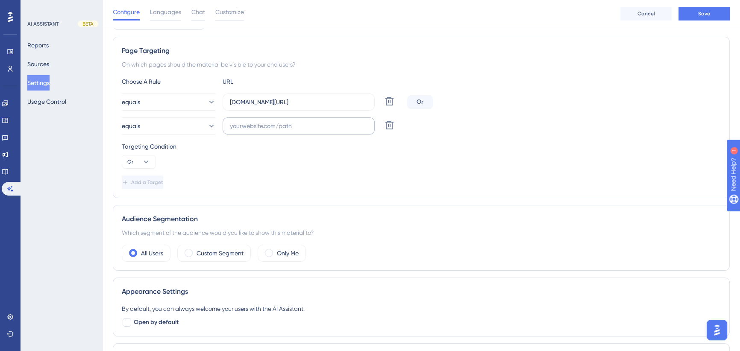
click at [269, 130] on label at bounding box center [298, 125] width 152 height 17
click at [269, 130] on input "text" at bounding box center [298, 125] width 137 height 9
paste input "[URL][DOMAIN_NAME]"
type input "[URL][DOMAIN_NAME]"
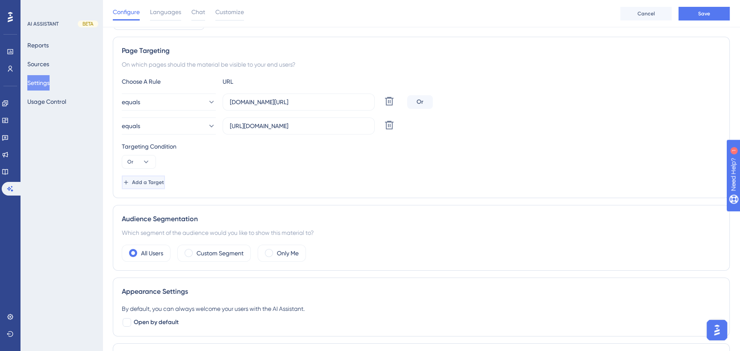
click at [155, 183] on span "Add a Target" at bounding box center [148, 182] width 32 height 7
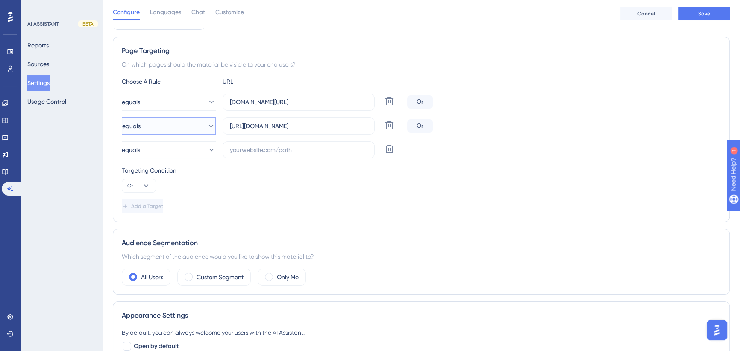
click at [187, 128] on button "equals" at bounding box center [169, 125] width 94 height 17
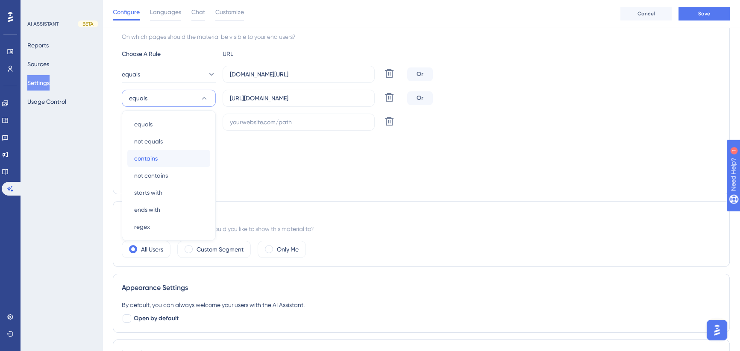
click at [171, 158] on div "contains contains" at bounding box center [168, 158] width 69 height 17
click at [155, 122] on button "equals" at bounding box center [169, 122] width 94 height 17
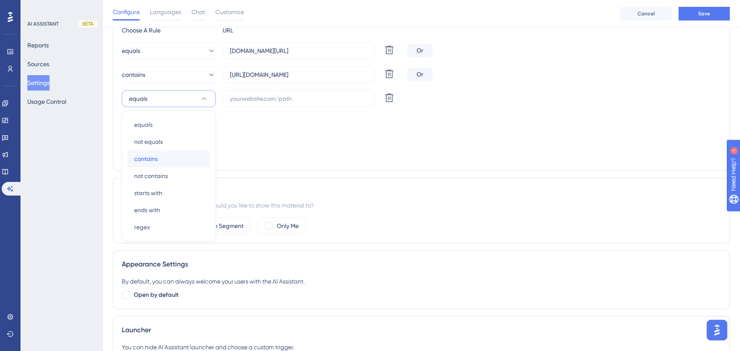
click at [155, 161] on span "contains" at bounding box center [145, 159] width 23 height 10
click at [252, 98] on input "text" at bounding box center [298, 98] width 137 height 9
paste input "[URL][DOMAIN_NAME]"
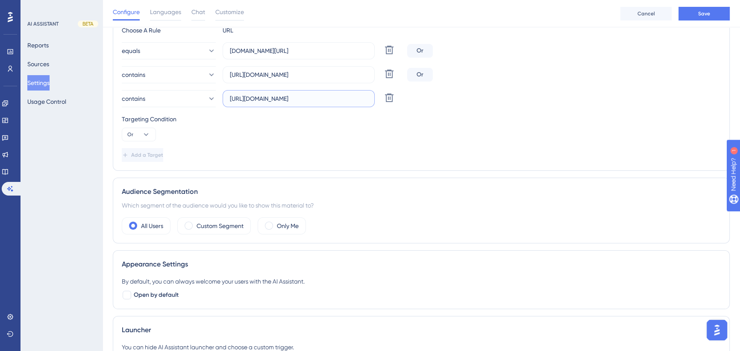
scroll to position [0, 51]
type input "[URL][DOMAIN_NAME]"
click at [707, 17] on button "Save" at bounding box center [703, 14] width 51 height 14
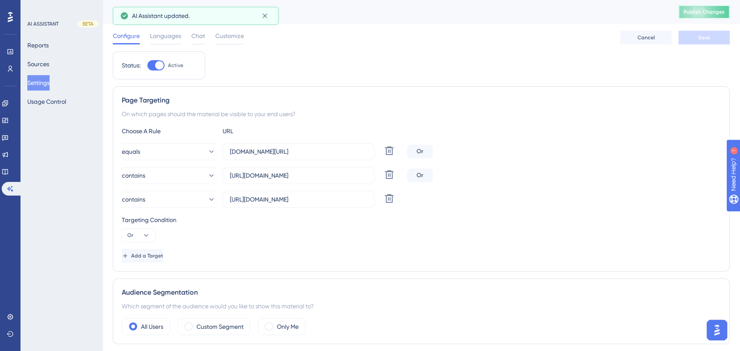
click at [703, 14] on span "Publish Changes" at bounding box center [703, 12] width 41 height 7
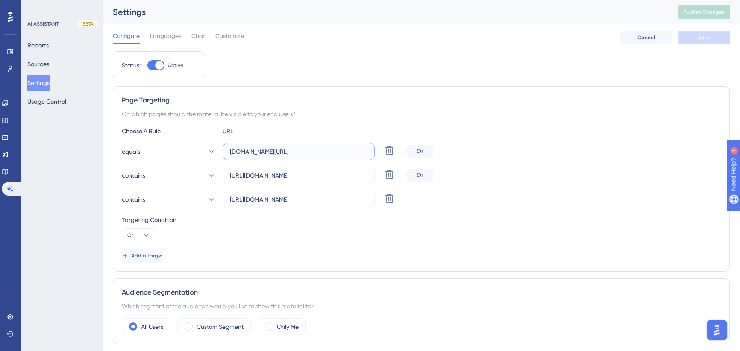
click at [275, 149] on input "[DOMAIN_NAME][URL]" at bounding box center [298, 151] width 137 height 9
paste input "https://"
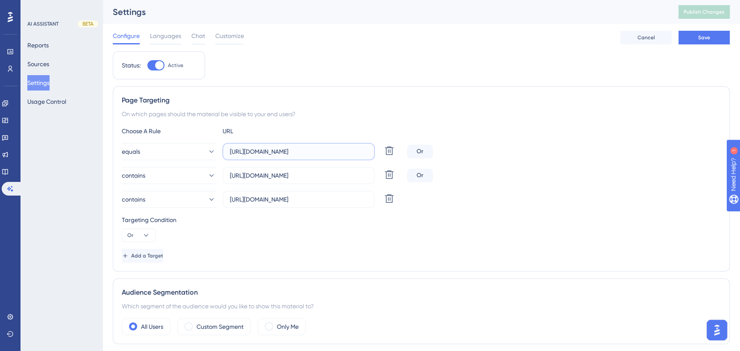
type input "[URL][DOMAIN_NAME]"
click at [486, 152] on div "equals [URL][DOMAIN_NAME] Delete Or" at bounding box center [421, 151] width 599 height 17
click at [694, 35] on button "Save" at bounding box center [703, 38] width 51 height 14
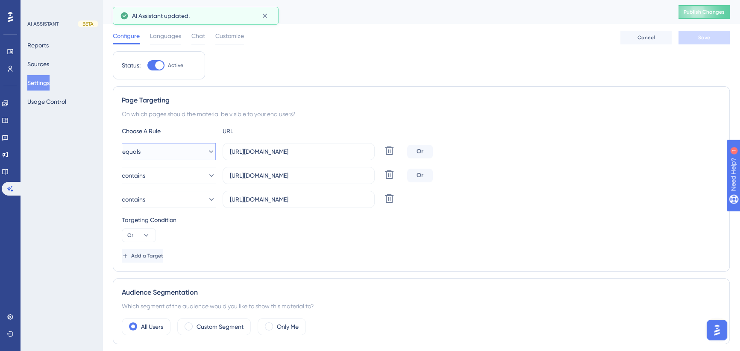
click at [195, 159] on button "equals" at bounding box center [169, 151] width 94 height 17
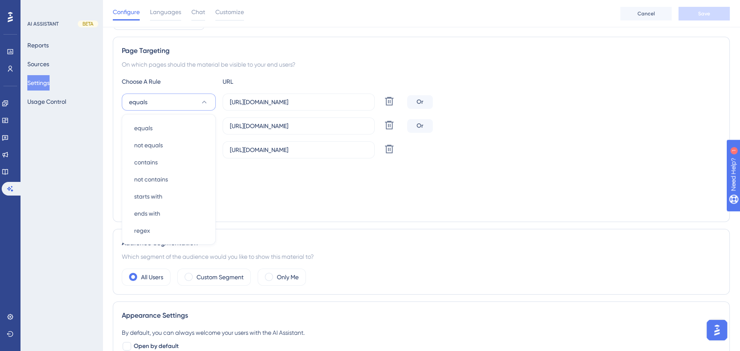
click at [485, 122] on div "contains [URL][DOMAIN_NAME] Delete Or" at bounding box center [421, 125] width 599 height 17
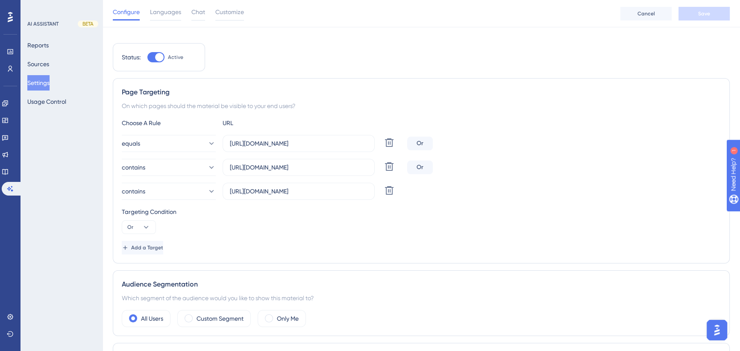
scroll to position [0, 0]
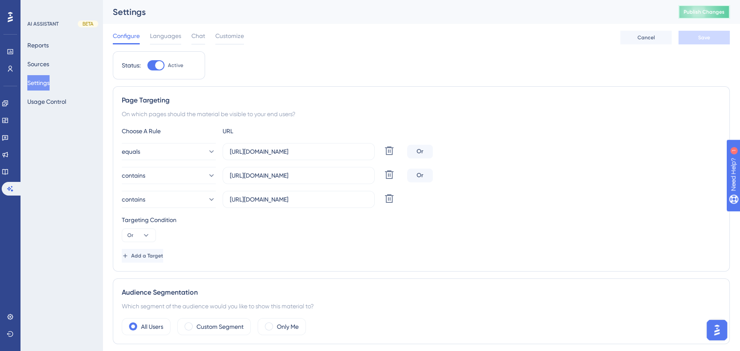
click at [707, 6] on button "Publish Changes" at bounding box center [703, 12] width 51 height 14
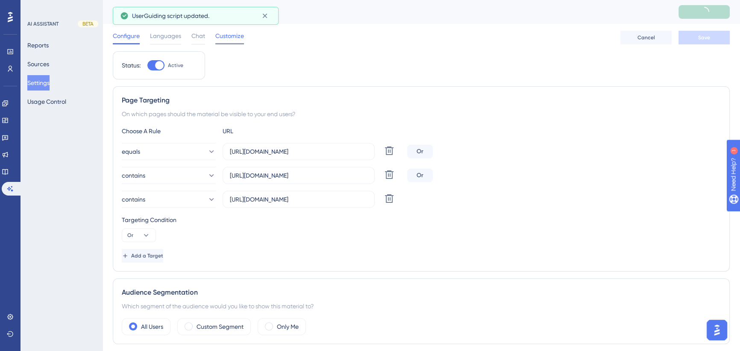
click at [232, 36] on span "Customize" at bounding box center [229, 36] width 29 height 10
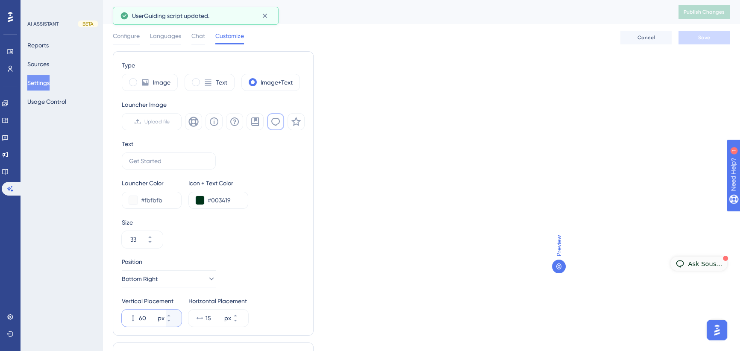
click at [144, 319] on input "60" at bounding box center [147, 318] width 17 height 10
drag, startPoint x: 149, startPoint y: 318, endPoint x: 120, endPoint y: 324, distance: 30.1
click at [120, 324] on div "Type Image Text Image+Text Launcher Image Upload file Text Launcher Color #fbfb…" at bounding box center [213, 193] width 201 height 284
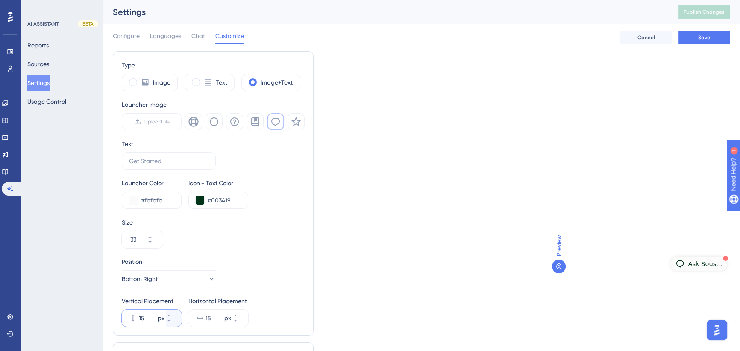
type input "15"
click at [459, 231] on div "Type Image Text Image+Text Launcher Image Upload file Text Launcher Color #fbfb…" at bounding box center [421, 223] width 617 height 345
click at [696, 38] on button "Save" at bounding box center [703, 38] width 51 height 14
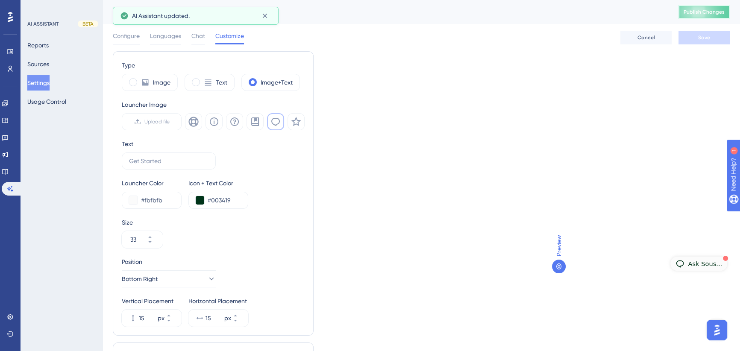
click at [710, 12] on span "Publish Changes" at bounding box center [703, 12] width 41 height 7
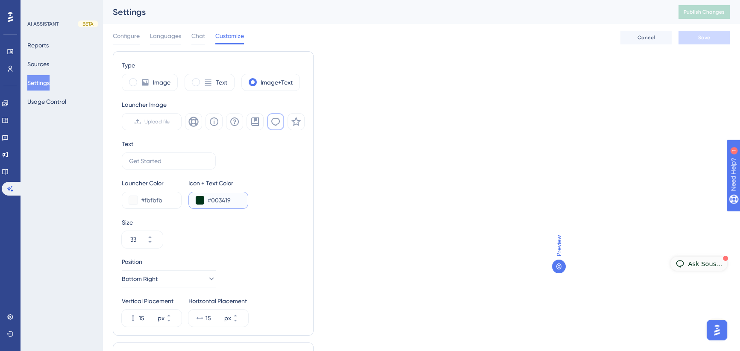
click at [218, 197] on input "#003419" at bounding box center [224, 200] width 33 height 10
click at [219, 196] on input "#003419" at bounding box center [224, 200] width 33 height 10
click at [226, 204] on input "#003419" at bounding box center [224, 200] width 33 height 10
drag, startPoint x: 234, startPoint y: 200, endPoint x: 211, endPoint y: 199, distance: 22.7
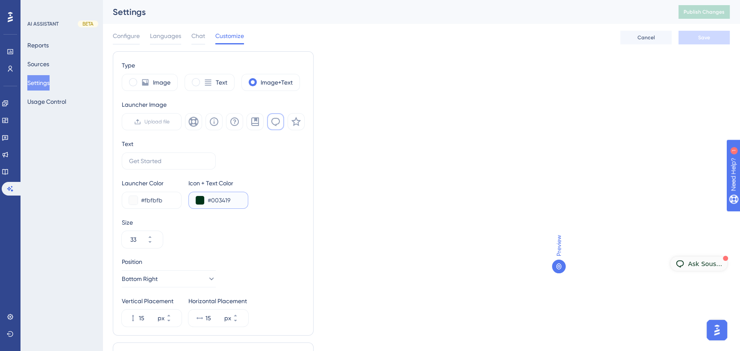
click at [211, 199] on input "#003419" at bounding box center [224, 200] width 33 height 10
click at [143, 200] on input "#fbfbfb" at bounding box center [157, 200] width 33 height 10
paste input "003419"
type input "#003419"
click at [220, 202] on input "#003419" at bounding box center [224, 200] width 33 height 10
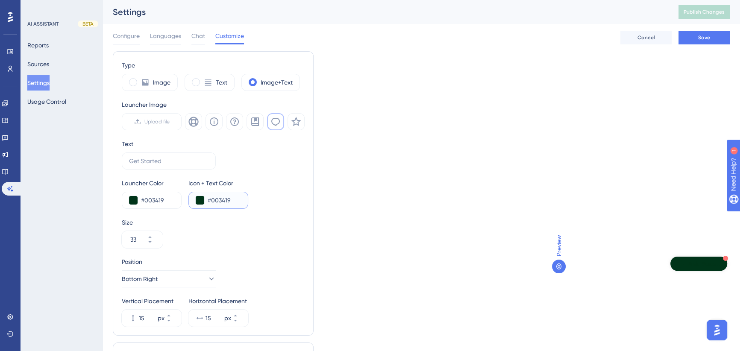
click at [220, 201] on input "#003419" at bounding box center [224, 200] width 33 height 10
type input "#DFFF57"
click at [439, 150] on div "Type Image Text Image+Text Launcher Image Upload file Text Launcher Color #0034…" at bounding box center [421, 223] width 617 height 345
click at [688, 37] on button "Save" at bounding box center [703, 38] width 51 height 14
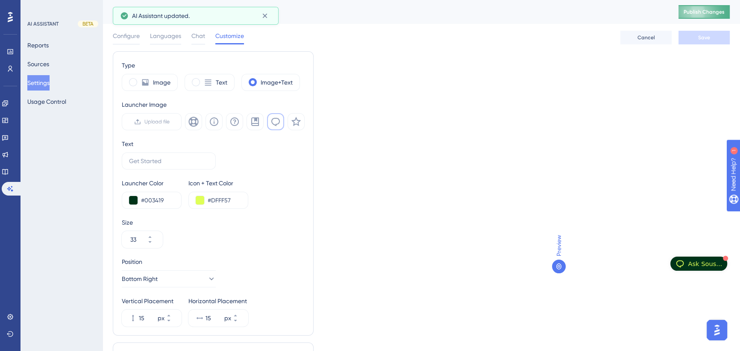
click at [720, 9] on span "Publish Changes" at bounding box center [703, 12] width 41 height 7
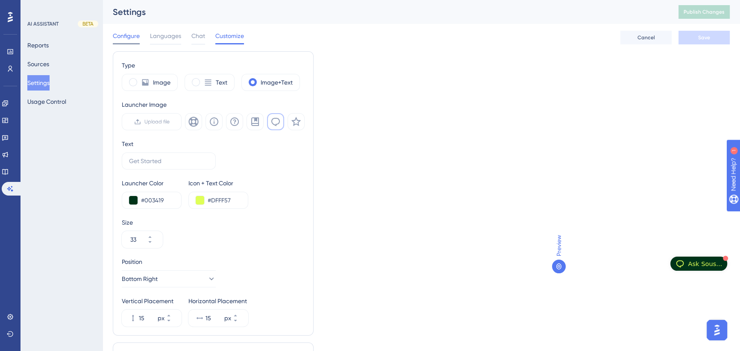
click at [127, 39] on span "Configure" at bounding box center [126, 36] width 27 height 10
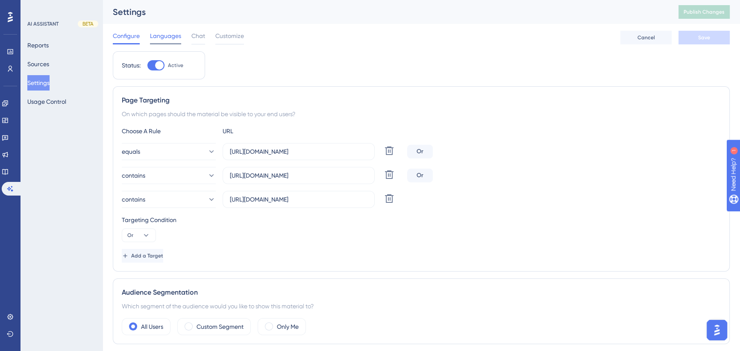
click at [169, 37] on span "Languages" at bounding box center [165, 36] width 31 height 10
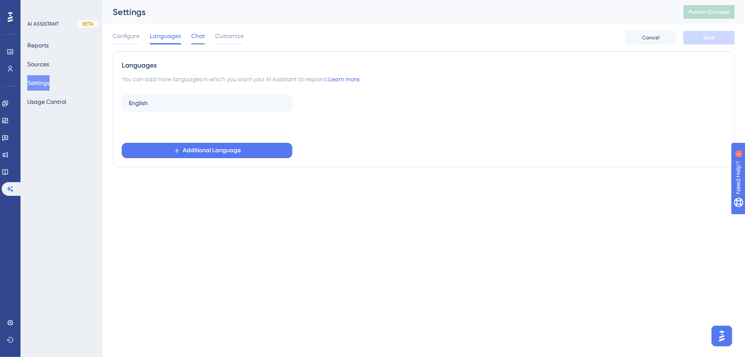
click at [204, 37] on span "Chat" at bounding box center [198, 36] width 14 height 10
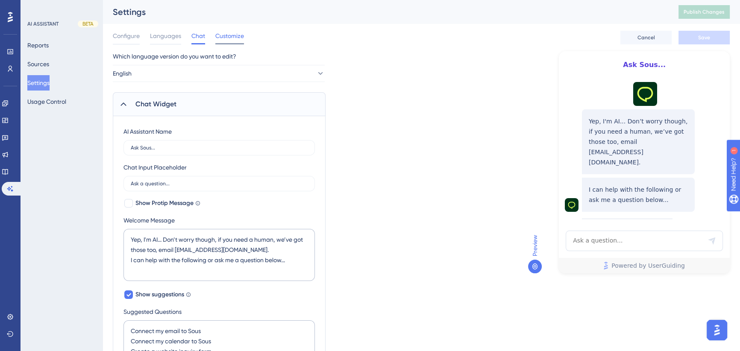
click at [218, 34] on span "Customize" at bounding box center [229, 36] width 29 height 10
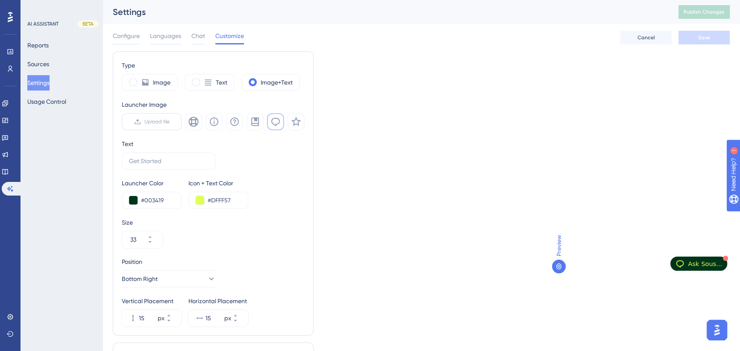
click at [151, 120] on span "Upload file" at bounding box center [156, 121] width 25 height 7
click at [170, 122] on input "Upload file" at bounding box center [170, 122] width 0 height 0
click at [154, 121] on span "Upload file" at bounding box center [156, 121] width 25 height 7
click at [170, 122] on input "Upload file" at bounding box center [170, 122] width 0 height 0
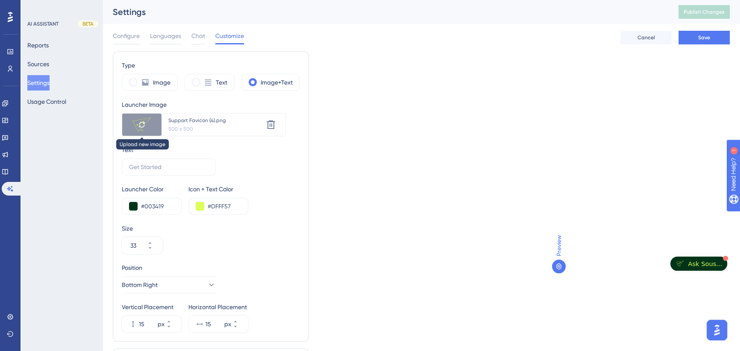
click at [141, 124] on icon at bounding box center [141, 124] width 7 height 7
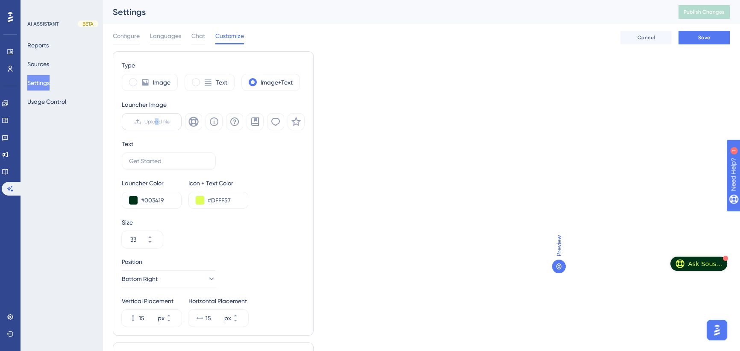
click at [156, 120] on span "Upload file" at bounding box center [156, 121] width 25 height 7
click at [152, 120] on span "Upload file" at bounding box center [156, 121] width 25 height 7
click at [170, 122] on input "Upload file" at bounding box center [170, 122] width 0 height 0
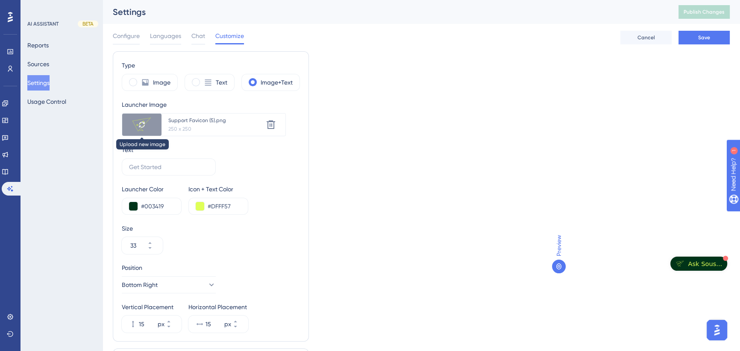
click at [140, 123] on icon at bounding box center [141, 125] width 5 height 6
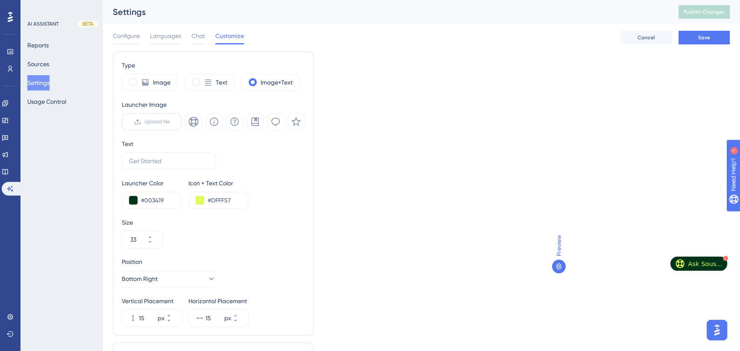
click at [156, 122] on span "Upload file" at bounding box center [156, 121] width 25 height 7
click at [170, 122] on input "Upload file" at bounding box center [170, 122] width 0 height 0
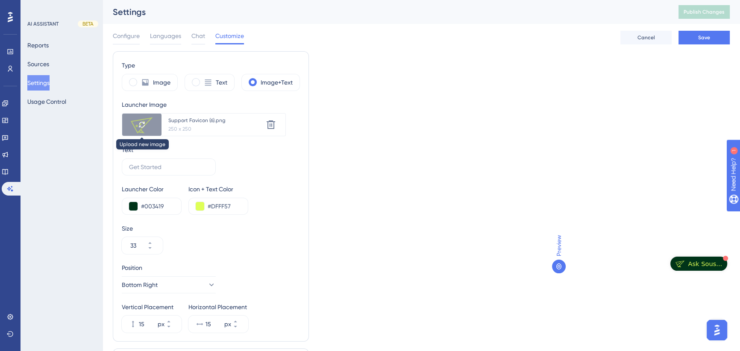
click at [139, 120] on div at bounding box center [141, 125] width 39 height 22
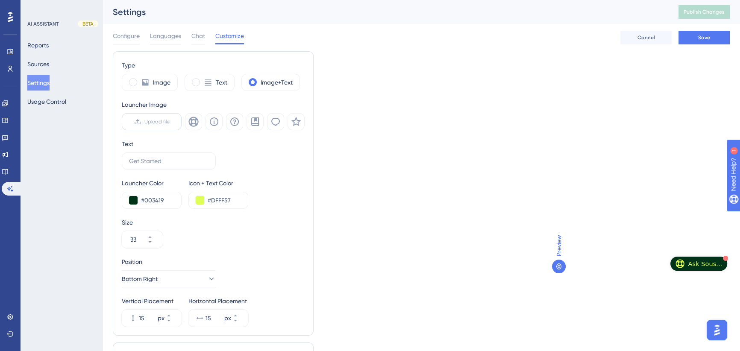
click at [153, 123] on span "Upload file" at bounding box center [156, 121] width 25 height 7
click at [170, 122] on input "Upload file" at bounding box center [170, 122] width 0 height 0
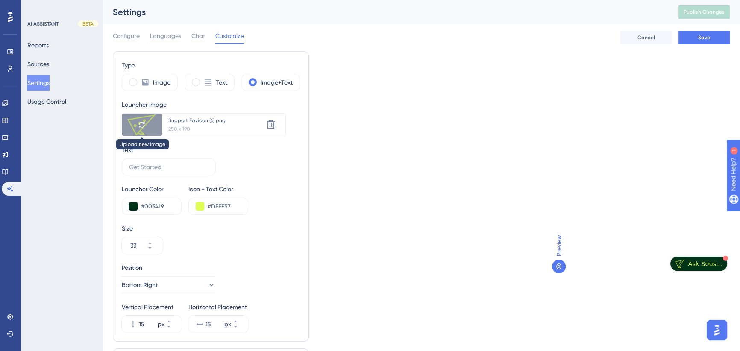
click at [141, 120] on div at bounding box center [141, 125] width 39 height 22
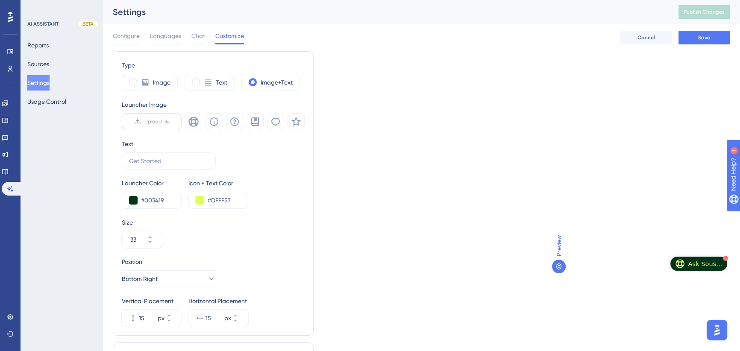
click at [158, 119] on span "Upload file" at bounding box center [156, 121] width 25 height 7
click at [170, 122] on input "Upload file" at bounding box center [170, 122] width 0 height 0
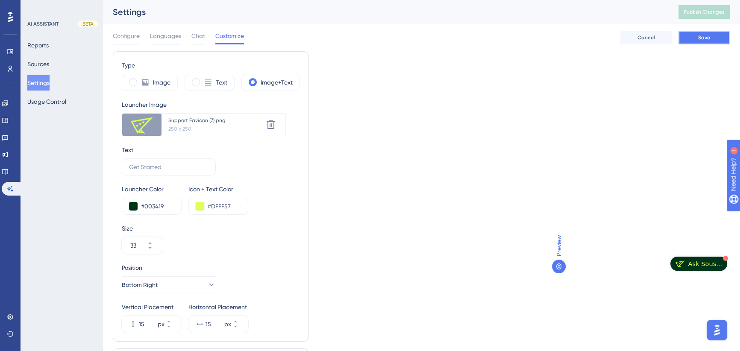
click at [700, 33] on button "Save" at bounding box center [703, 38] width 51 height 14
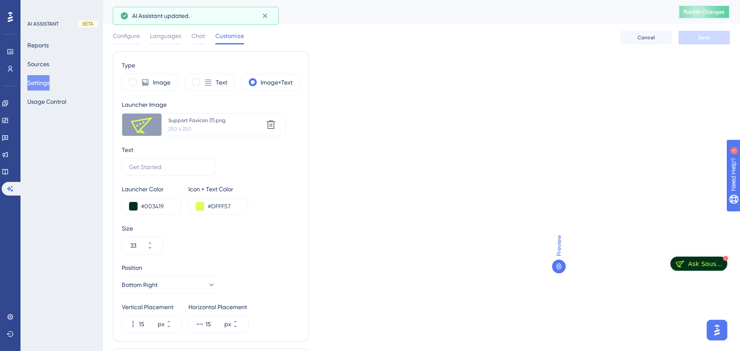
click at [711, 11] on span "Publish Changes" at bounding box center [703, 12] width 41 height 7
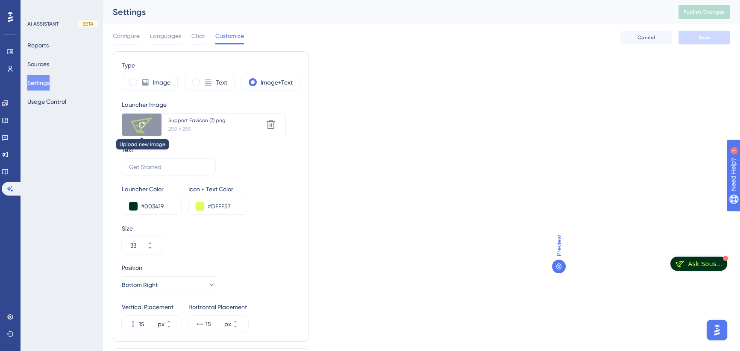
click at [143, 124] on icon at bounding box center [141, 124] width 7 height 7
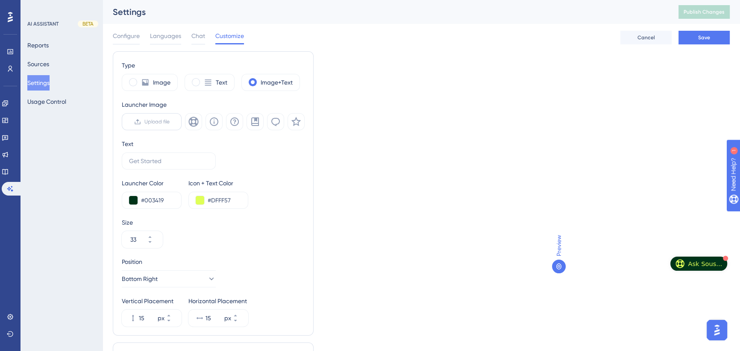
click at [146, 122] on span "Upload file" at bounding box center [156, 121] width 25 height 7
click at [170, 122] on input "Upload file" at bounding box center [170, 122] width 0 height 0
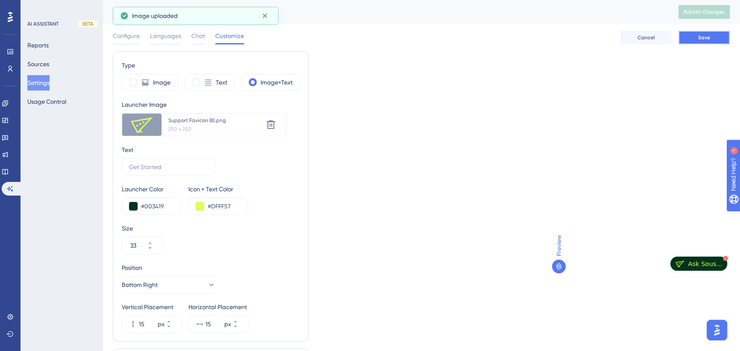
click at [702, 39] on span "Save" at bounding box center [704, 37] width 12 height 7
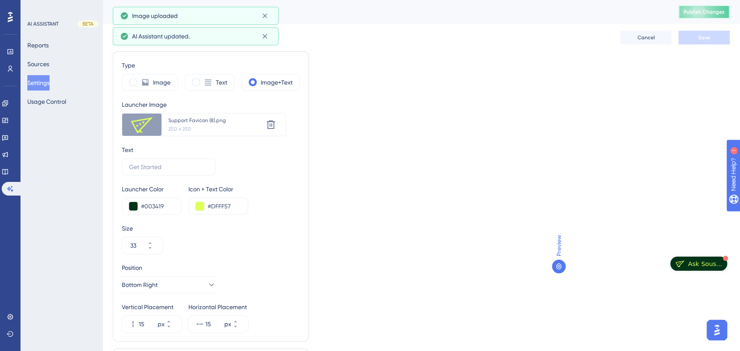
click at [704, 11] on span "Publish Changes" at bounding box center [703, 12] width 41 height 7
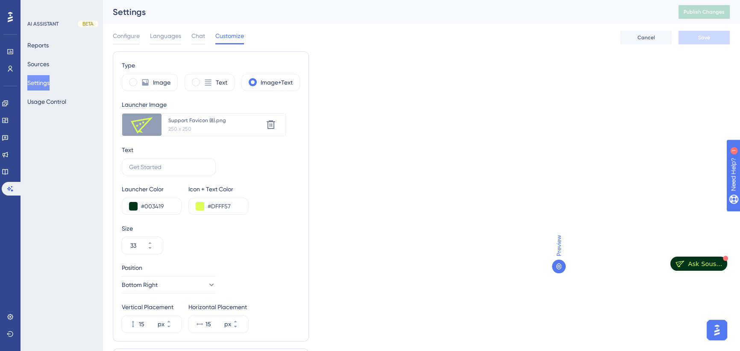
click at [121, 39] on span "Configure" at bounding box center [126, 36] width 27 height 10
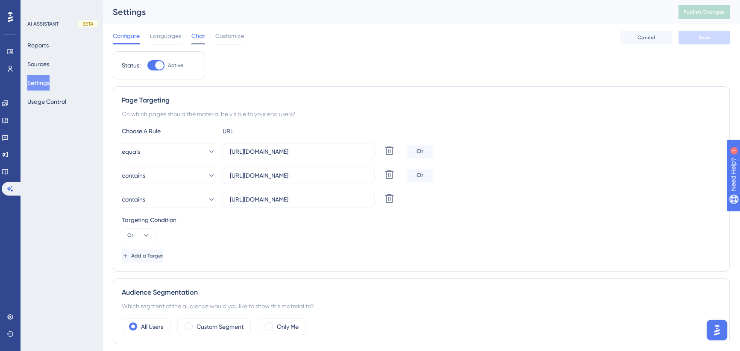
click at [198, 38] on span "Chat" at bounding box center [198, 36] width 14 height 10
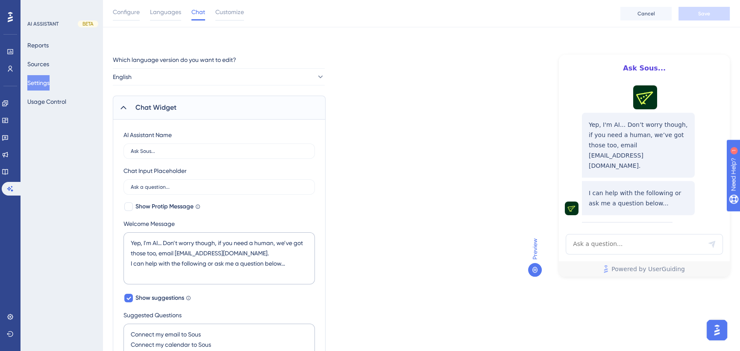
scroll to position [116, 0]
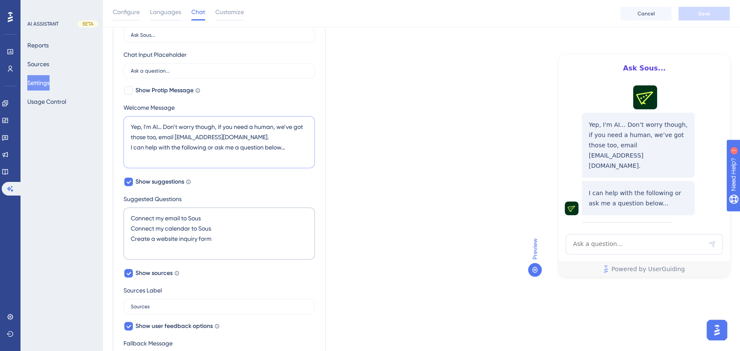
drag, startPoint x: 132, startPoint y: 149, endPoint x: 126, endPoint y: 148, distance: 5.6
click at [126, 148] on textarea "Yep, I'm AI... Don’t worry though, if you need a human, we’ve got those too, em…" at bounding box center [218, 142] width 191 height 52
click at [242, 146] on textarea "Yep, I'm AI... Don’t worry though, if you need a human, we’ve got those too, em…" at bounding box center [218, 142] width 191 height 52
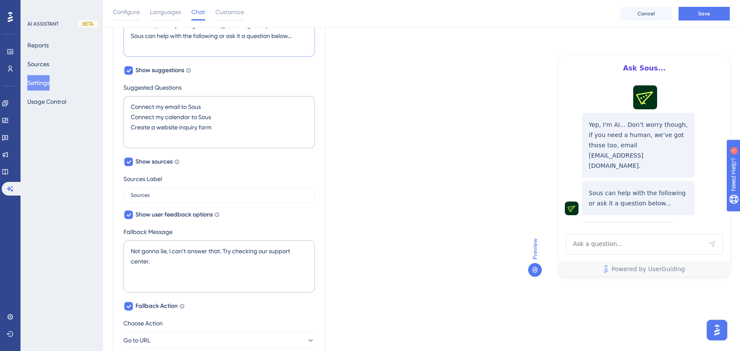
scroll to position [107, 0]
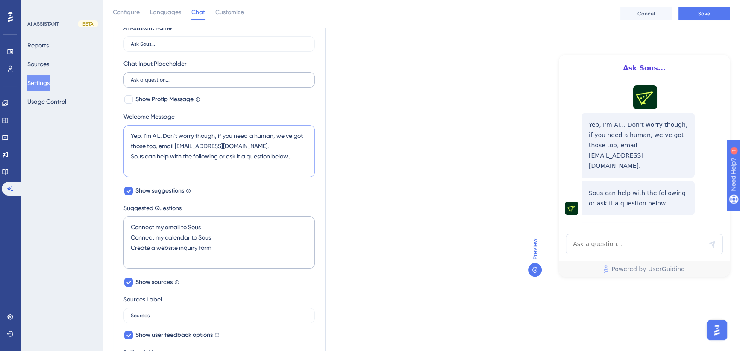
type textarea "Yep, I'm AI... Don’t worry though, if you need a human, we’ve got those too, em…"
drag, startPoint x: 164, startPoint y: 79, endPoint x: 141, endPoint y: 81, distance: 23.6
click at [141, 81] on input "Ask a question..." at bounding box center [219, 80] width 177 height 6
type input "Ask Sous..."
drag, startPoint x: 106, startPoint y: 43, endPoint x: 89, endPoint y: 43, distance: 17.1
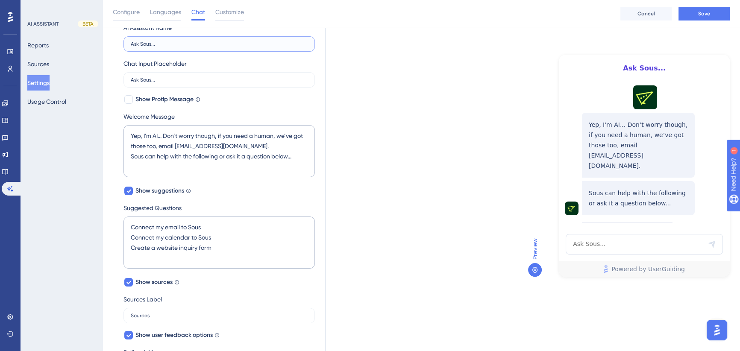
click at [102, 43] on div "Performance Users Engagement Widgets Feedback Product Updates Knowledge Base AI…" at bounding box center [420, 271] width 637 height 756
click at [397, 94] on div "Which language version do you want to edit? English Chat Widget AI Assistant Na…" at bounding box center [421, 291] width 617 height 688
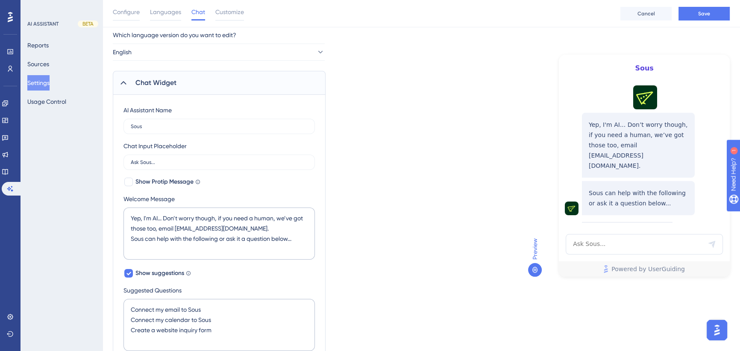
scroll to position [38, 0]
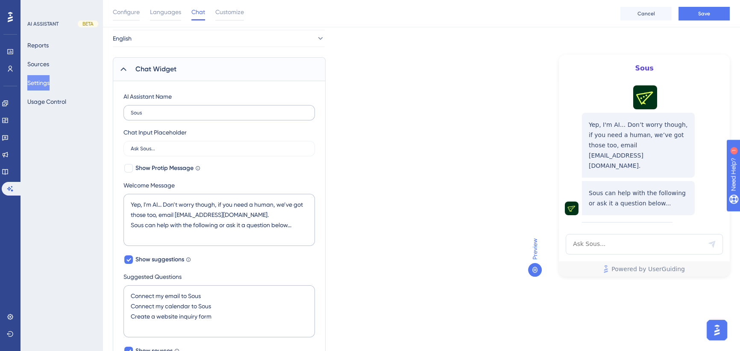
click at [130, 112] on label "Sous" at bounding box center [218, 112] width 191 height 15
click at [131, 112] on input "Sous" at bounding box center [219, 113] width 177 height 6
drag, startPoint x: 151, startPoint y: 111, endPoint x: 109, endPoint y: 111, distance: 41.8
click at [109, 111] on div "Performance Users Engagement Widgets Feedback Product Updates Knowledge Base AI…" at bounding box center [420, 340] width 637 height 756
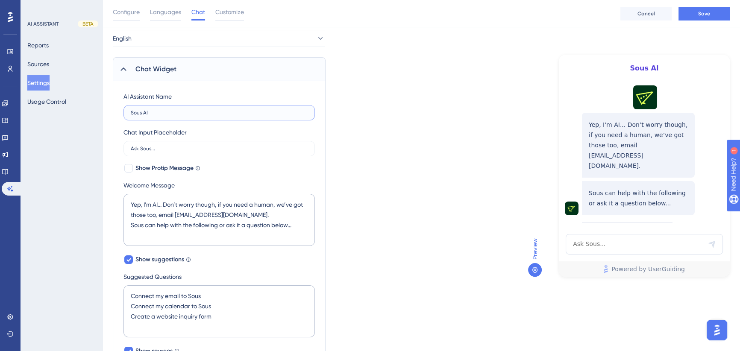
type input "Sous AI"
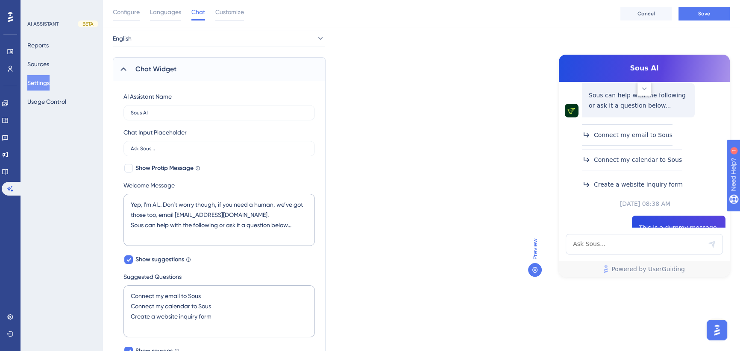
scroll to position [116, 0]
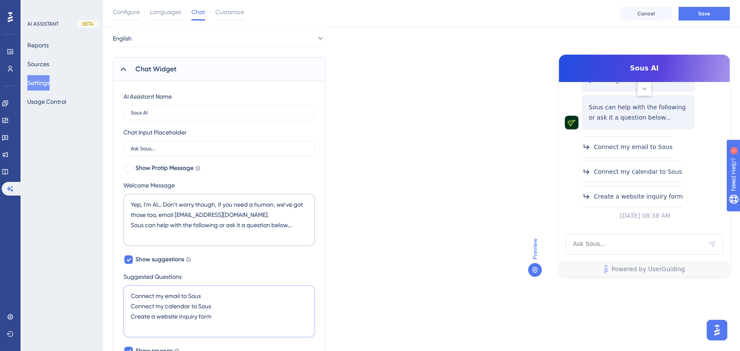
drag, startPoint x: 203, startPoint y: 293, endPoint x: 82, endPoint y: 293, distance: 121.7
click at [102, 293] on div "Performance Users Engagement Widgets Feedback Product Updates Knowledge Base AI…" at bounding box center [420, 340] width 637 height 756
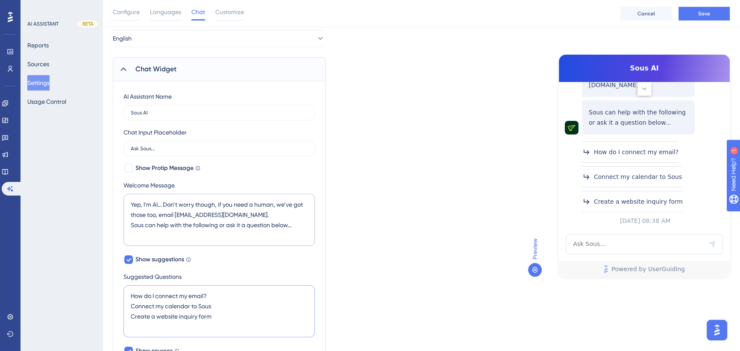
drag, startPoint x: 213, startPoint y: 303, endPoint x: 80, endPoint y: 303, distance: 132.8
click at [102, 303] on div "Performance Users Engagement Widgets Feedback Product Updates Knowledge Base AI…" at bounding box center [420, 340] width 637 height 756
drag, startPoint x: 216, startPoint y: 316, endPoint x: 117, endPoint y: 316, distance: 99.9
type textarea "How do I connect my email? How do I connect my calendar? How do I create an inq…"
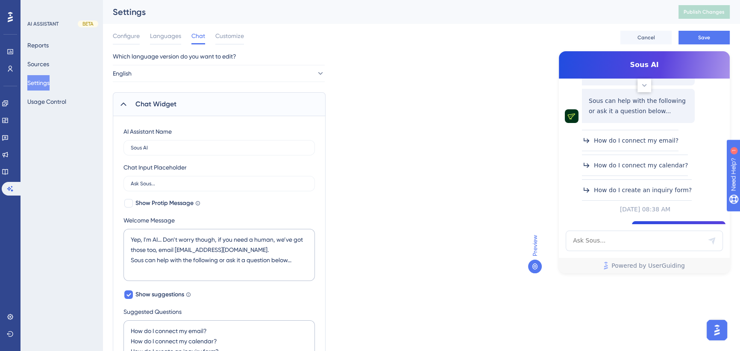
scroll to position [42, 0]
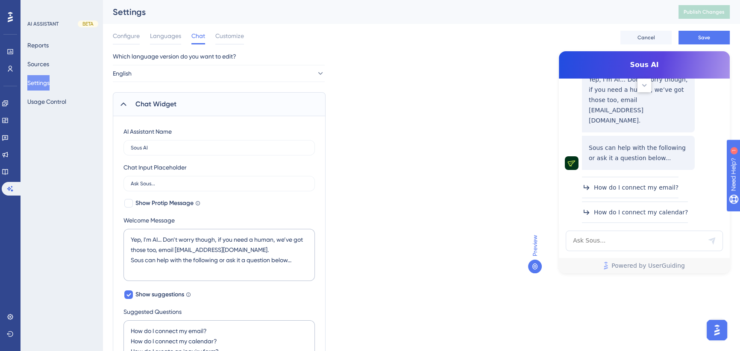
click at [700, 47] on div "Configure Languages Chat Customize Cancel Save" at bounding box center [421, 37] width 617 height 27
click at [703, 38] on span "Save" at bounding box center [704, 37] width 12 height 7
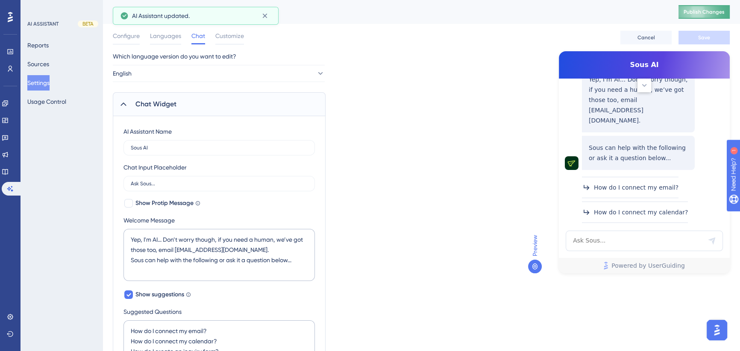
click at [711, 8] on button "Publish Changes" at bounding box center [703, 12] width 51 height 14
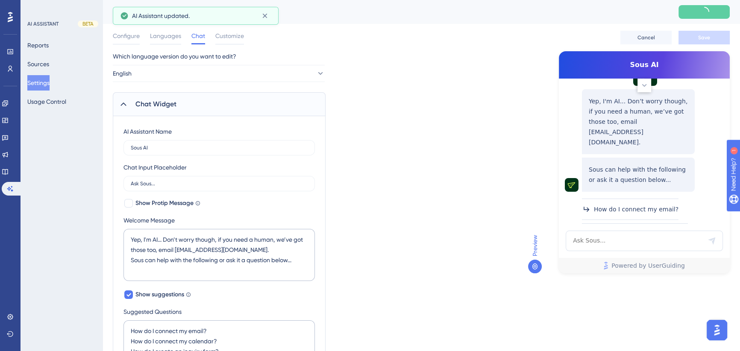
scroll to position [0, 0]
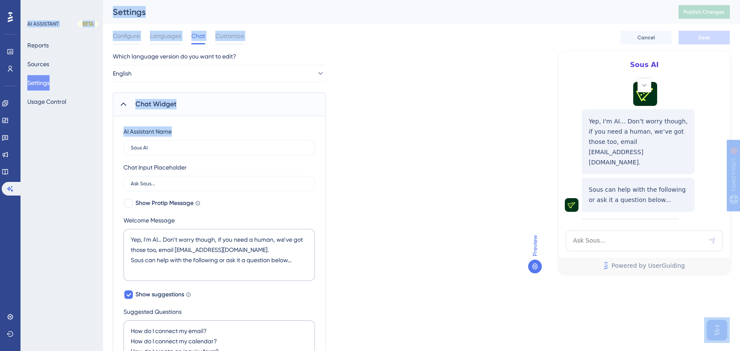
drag, startPoint x: 164, startPoint y: 143, endPoint x: -37, endPoint y: 185, distance: 205.1
click at [0, 0] on html "Performance Users Engagement Widgets Feedback Product Updates Knowledge Base AI…" at bounding box center [370, 0] width 740 height 0
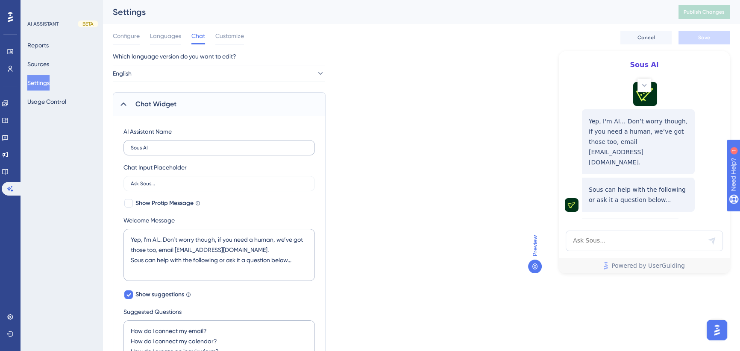
click at [150, 143] on label "Sous AI" at bounding box center [218, 147] width 191 height 15
click at [150, 145] on input "Sous AI" at bounding box center [219, 148] width 177 height 6
type input "Ask Sous..."
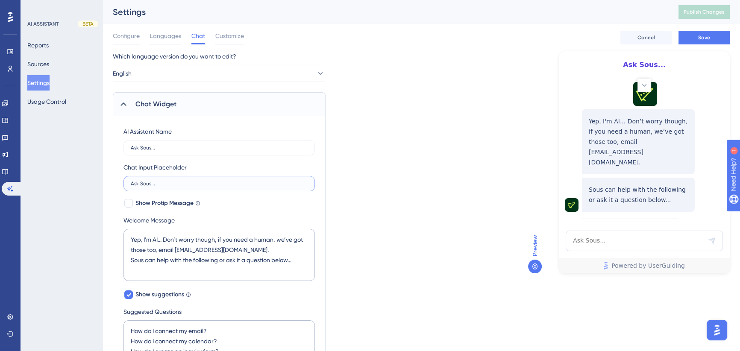
click at [151, 183] on input "Ask Sous..." at bounding box center [219, 184] width 177 height 6
drag, startPoint x: 160, startPoint y: 184, endPoint x: 111, endPoint y: 184, distance: 48.7
click at [155, 183] on input "How can sous help you?" at bounding box center [219, 184] width 177 height 6
drag, startPoint x: 183, startPoint y: 183, endPoint x: 175, endPoint y: 184, distance: 8.2
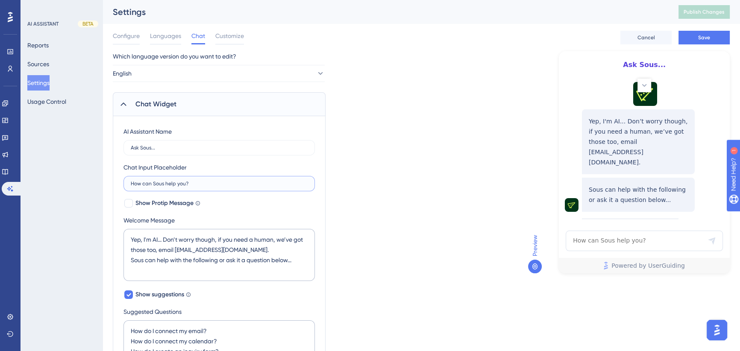
click at [175, 184] on input "How can Sous help you?" at bounding box center [219, 184] width 177 height 6
type input "How can Sous help..."
click at [709, 41] on button "Save" at bounding box center [703, 38] width 51 height 14
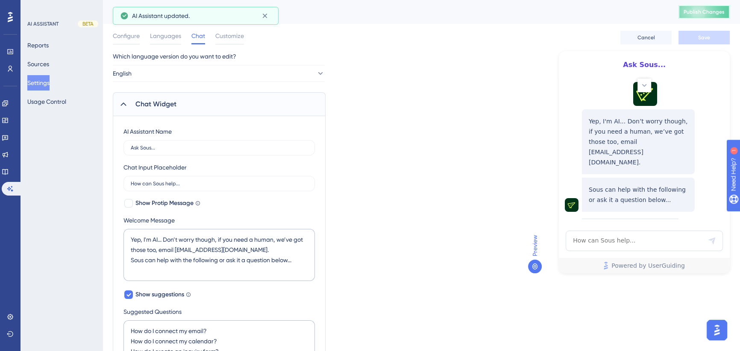
click at [717, 11] on span "Publish Changes" at bounding box center [703, 12] width 41 height 7
